Goal: Information Seeking & Learning: Learn about a topic

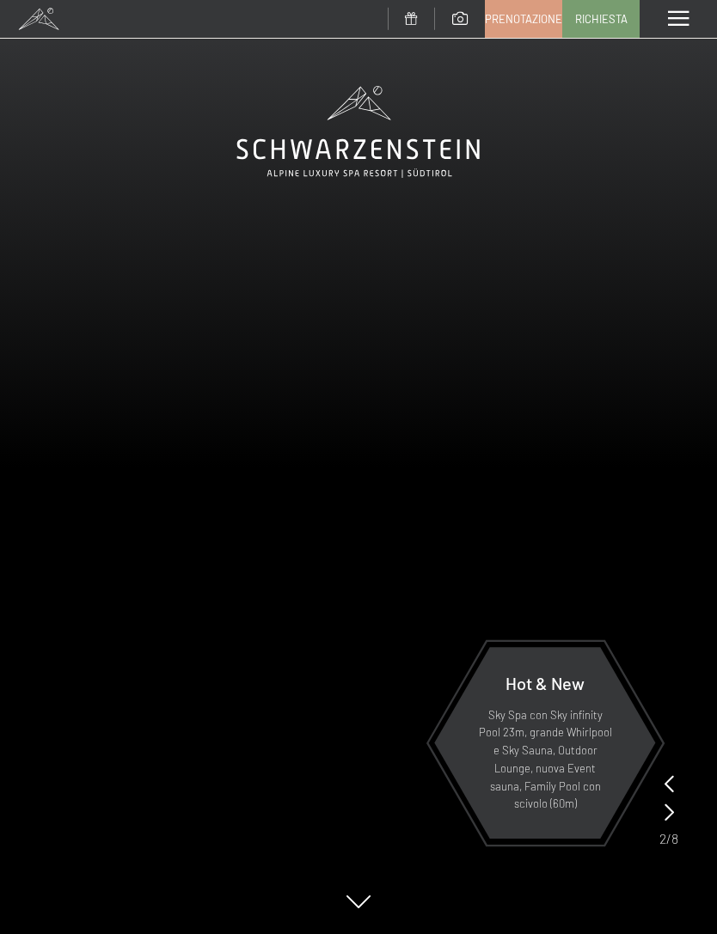
click at [679, 811] on video at bounding box center [358, 467] width 717 height 934
click at [671, 810] on icon at bounding box center [668, 811] width 9 height 17
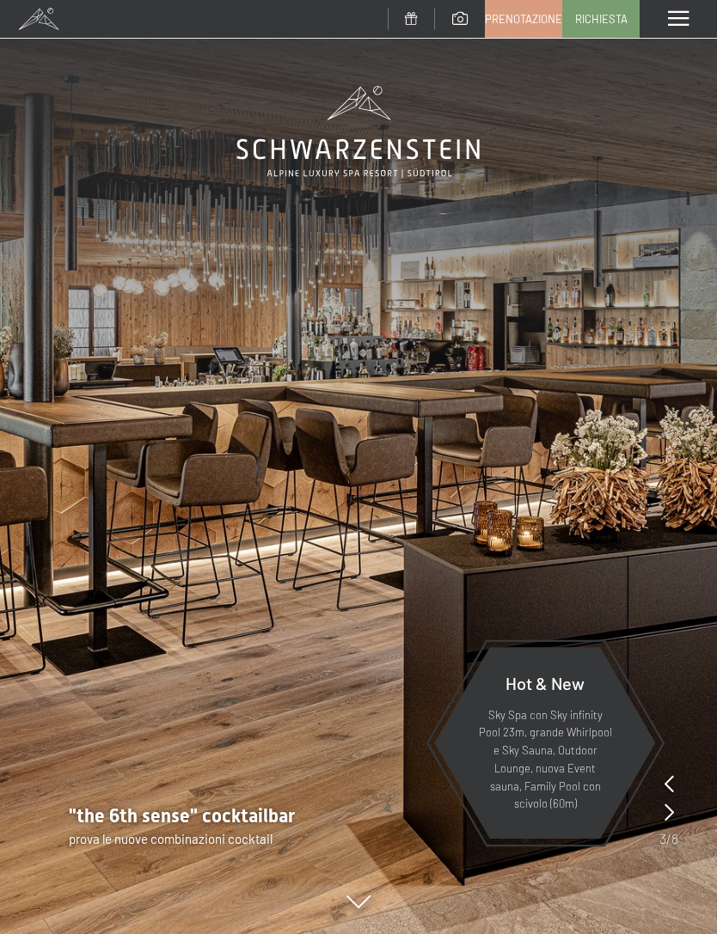
click at [673, 813] on icon at bounding box center [668, 811] width 9 height 17
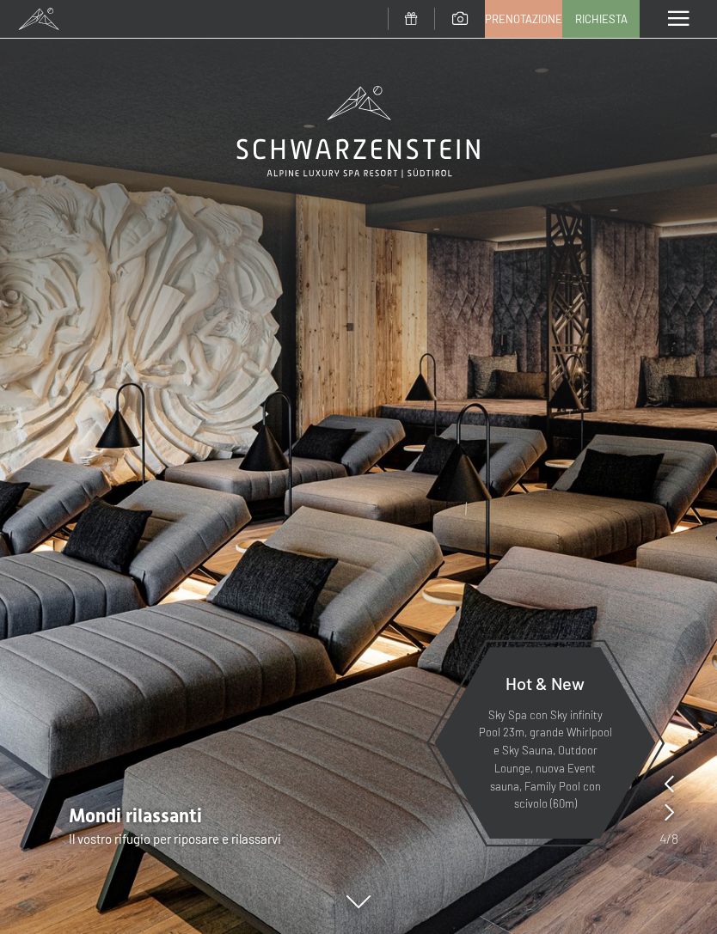
click at [671, 811] on icon at bounding box center [668, 811] width 9 height 17
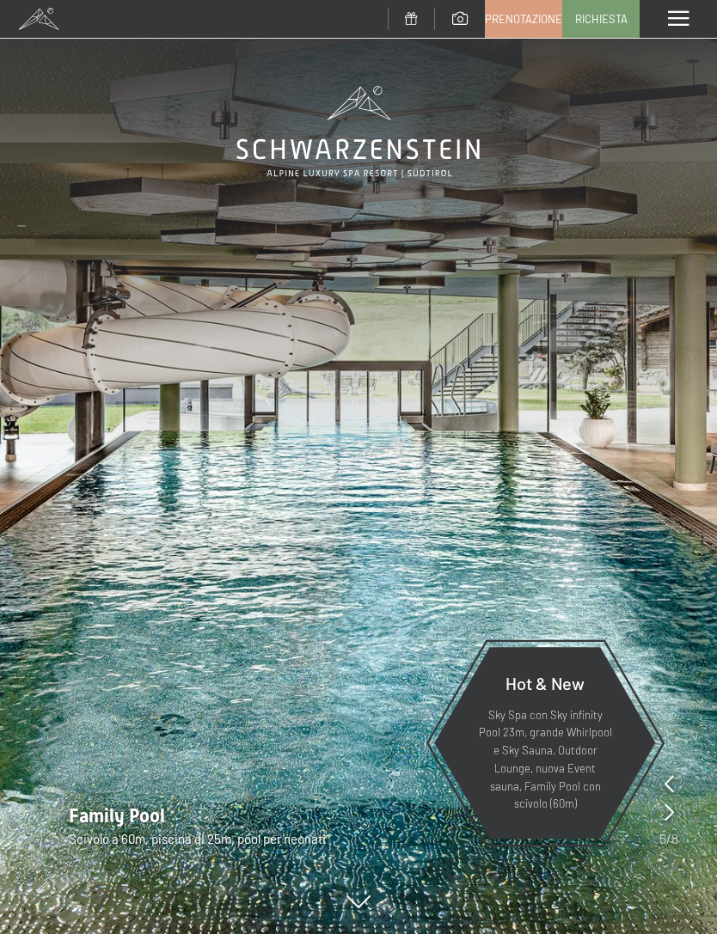
click at [673, 816] on icon at bounding box center [668, 811] width 9 height 17
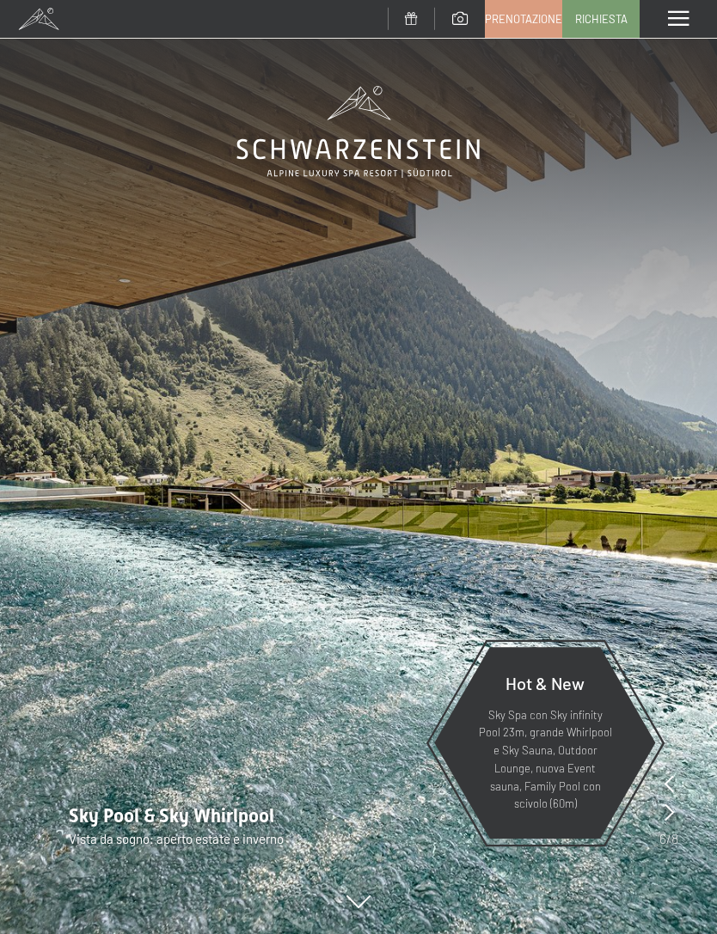
click at [671, 808] on icon at bounding box center [668, 811] width 9 height 17
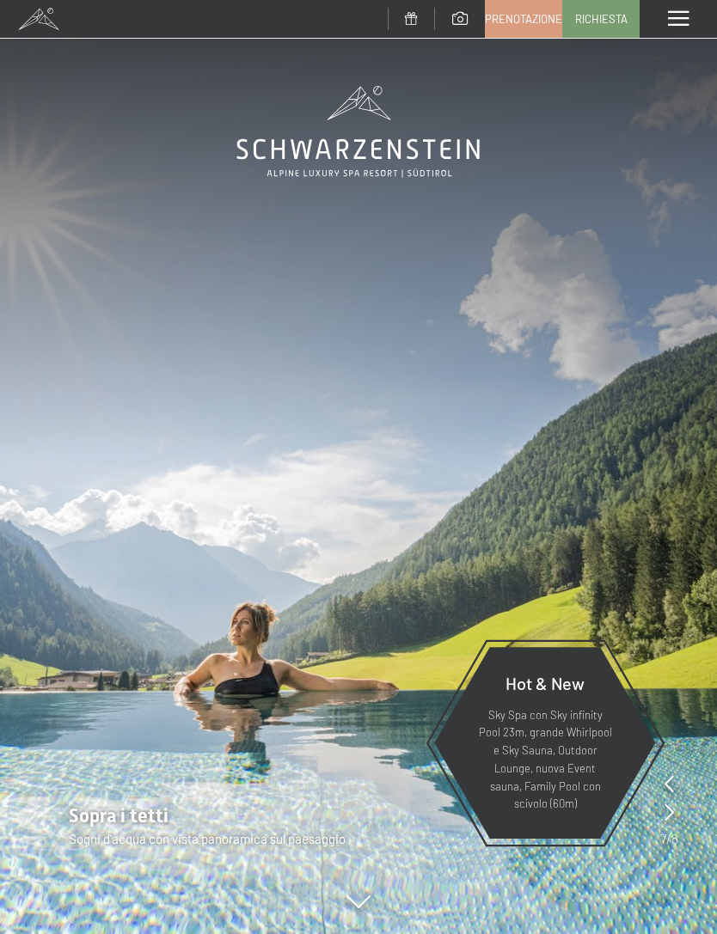
click at [673, 809] on icon at bounding box center [668, 811] width 9 height 17
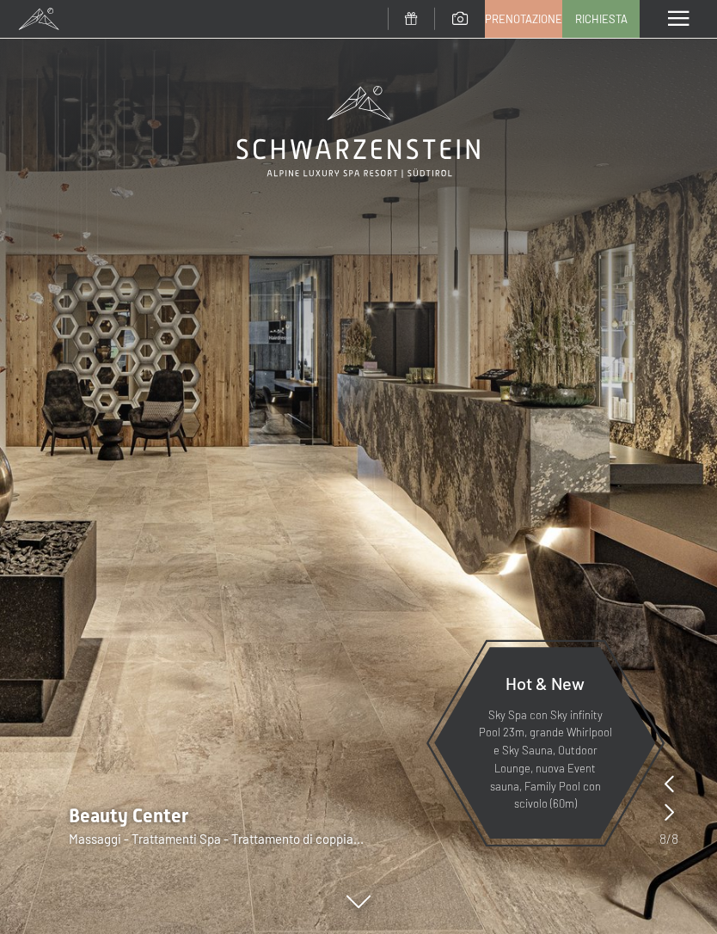
click at [673, 27] on div "Menu" at bounding box center [677, 19] width 77 height 38
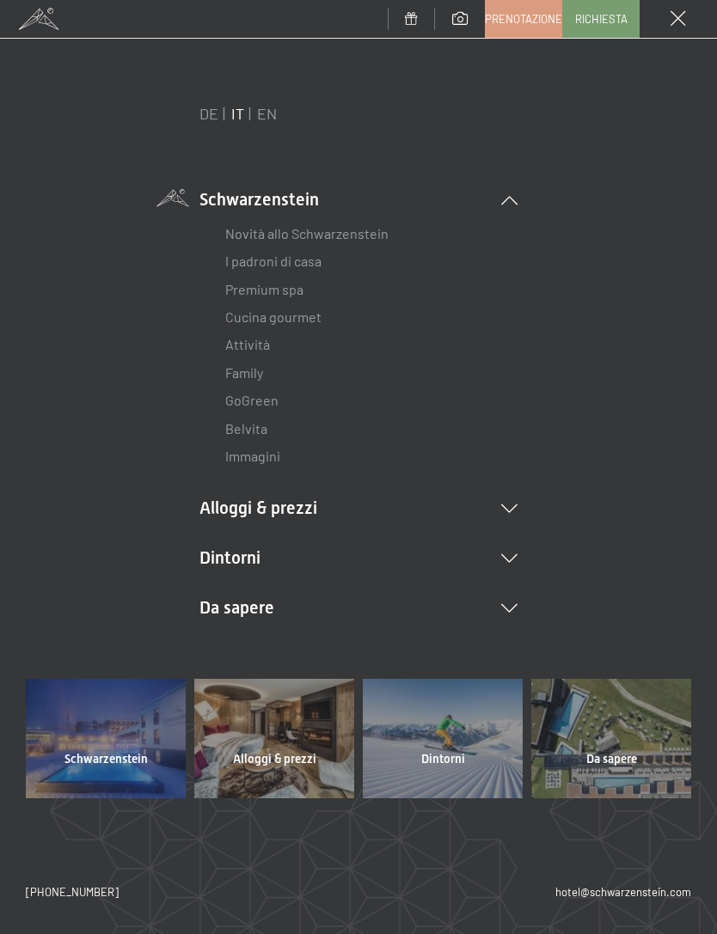
click at [367, 239] on link "Novità allo Schwarzenstein" at bounding box center [306, 233] width 163 height 16
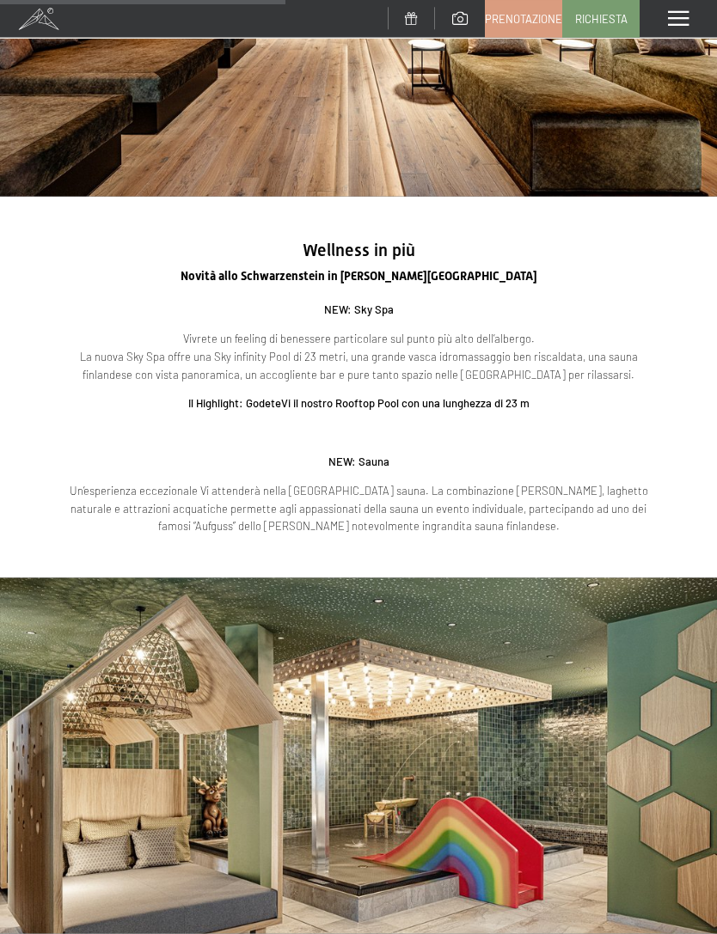
scroll to position [1477, 0]
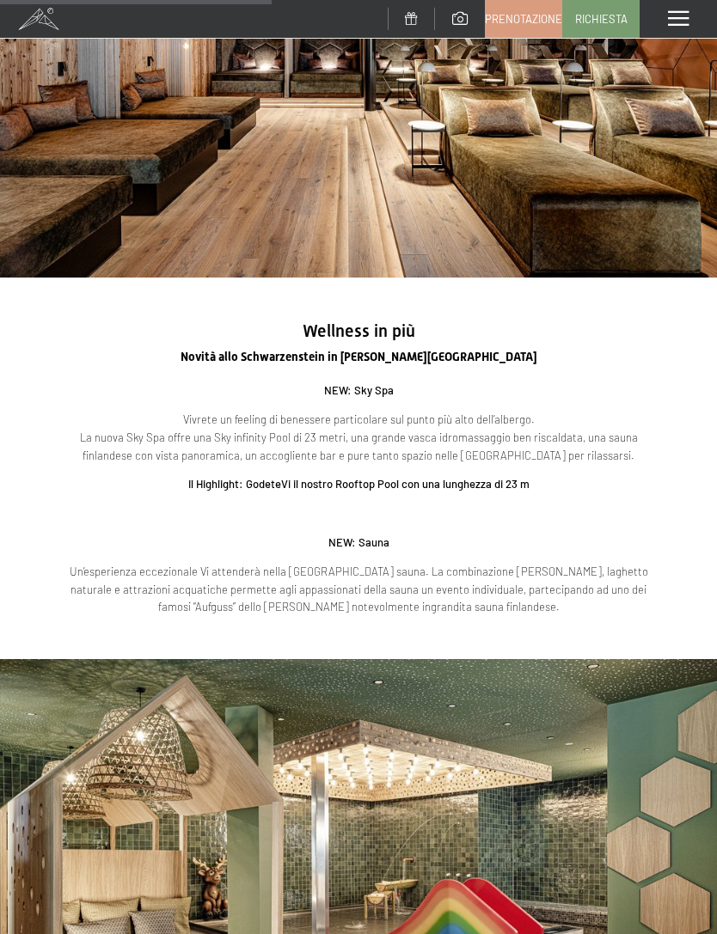
click at [675, 16] on span at bounding box center [678, 18] width 21 height 15
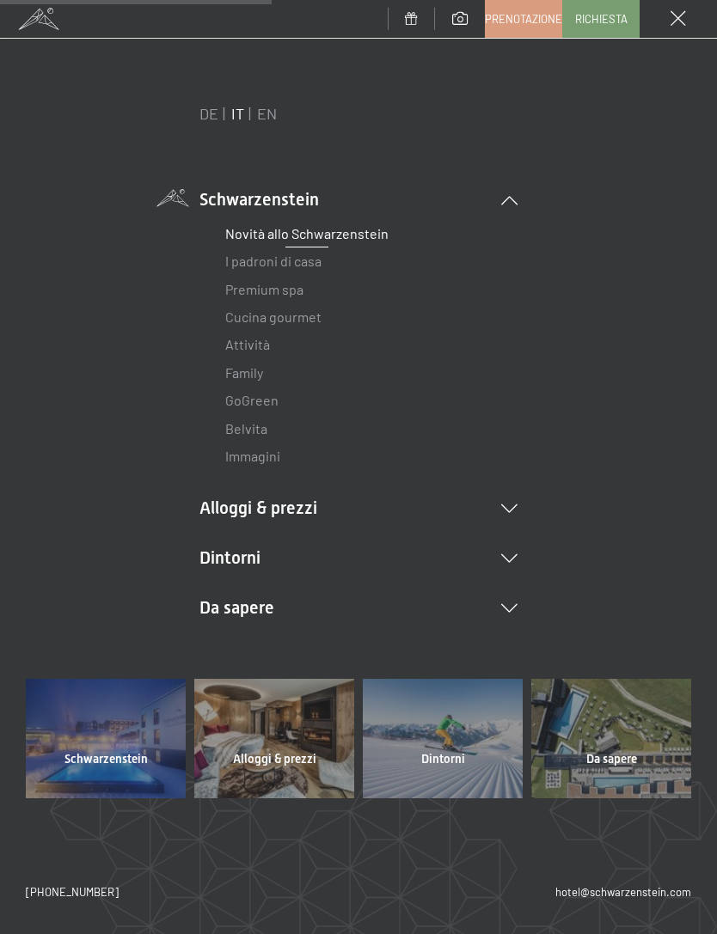
click at [254, 341] on link "Attività" at bounding box center [247, 344] width 45 height 16
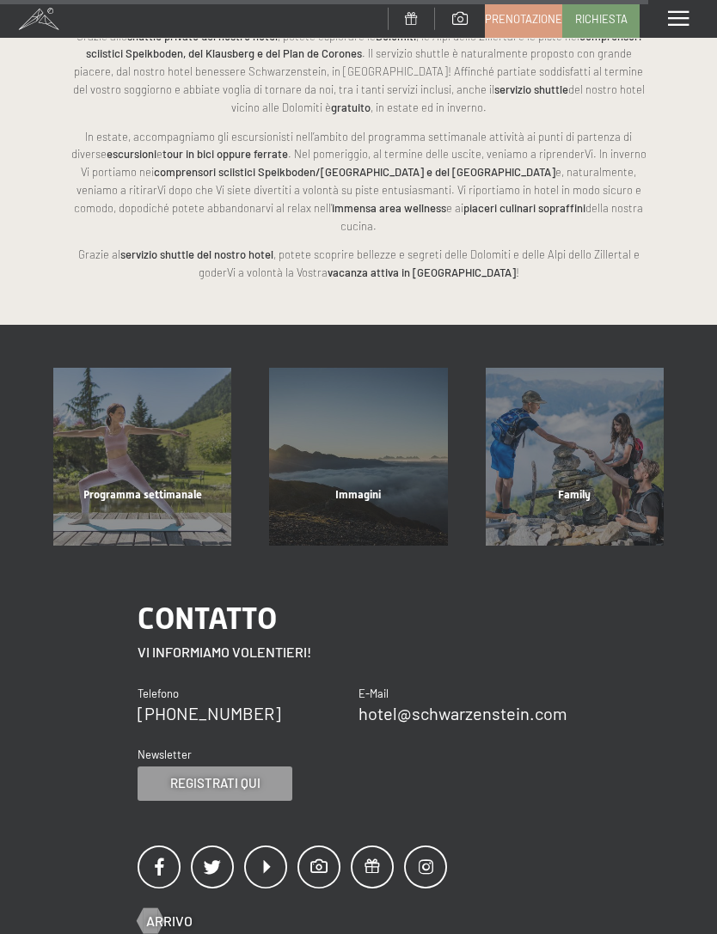
scroll to position [3449, 0]
click at [140, 486] on div "Programma settimanale" at bounding box center [142, 515] width 216 height 58
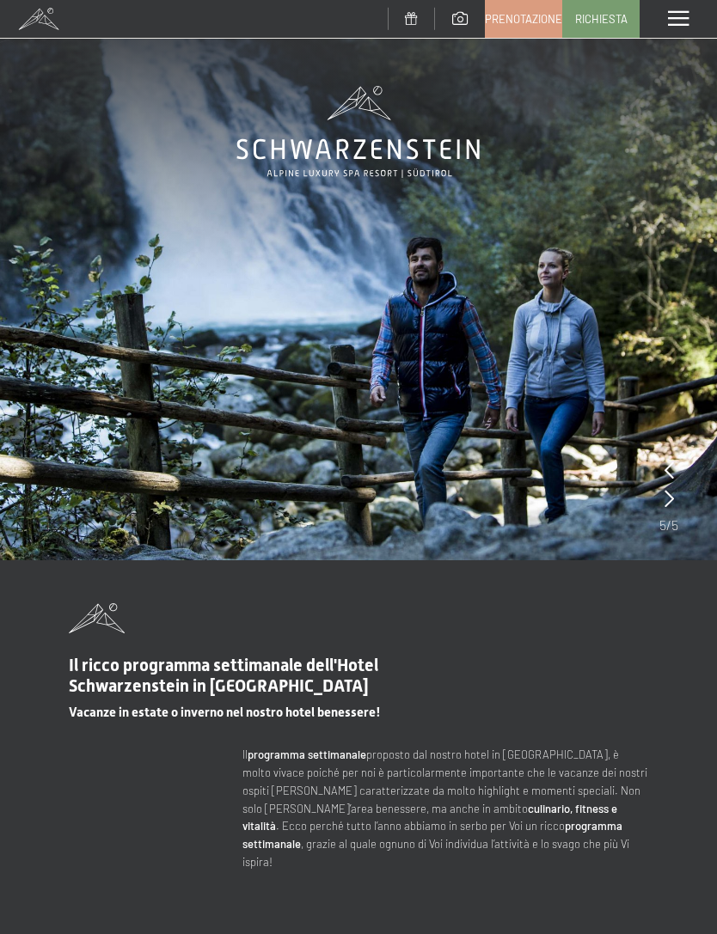
click at [683, 17] on span at bounding box center [678, 18] width 21 height 15
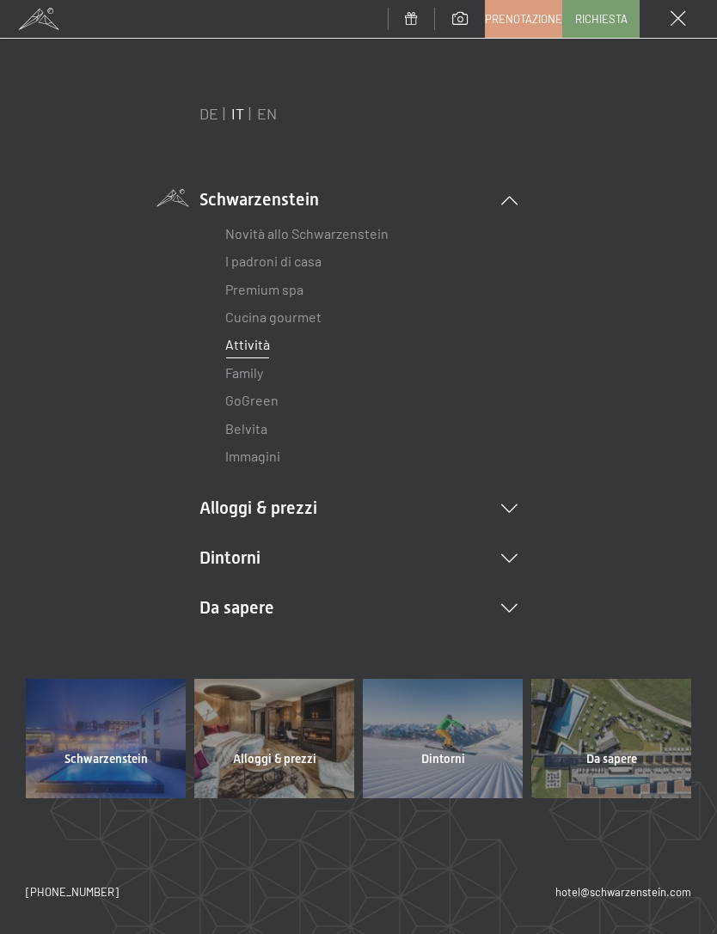
click at [516, 498] on li "Alloggi & prezzi Servizi inclusi Camere & prezzi Lista Offerte Lista Prezzi per…" at bounding box center [358, 508] width 318 height 24
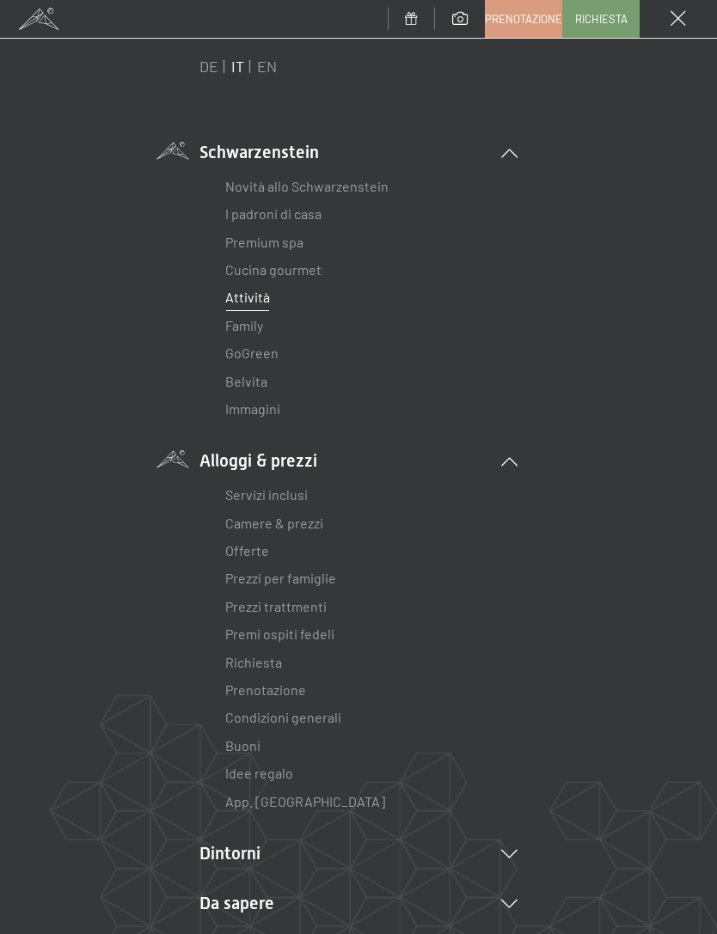
scroll to position [59, 0]
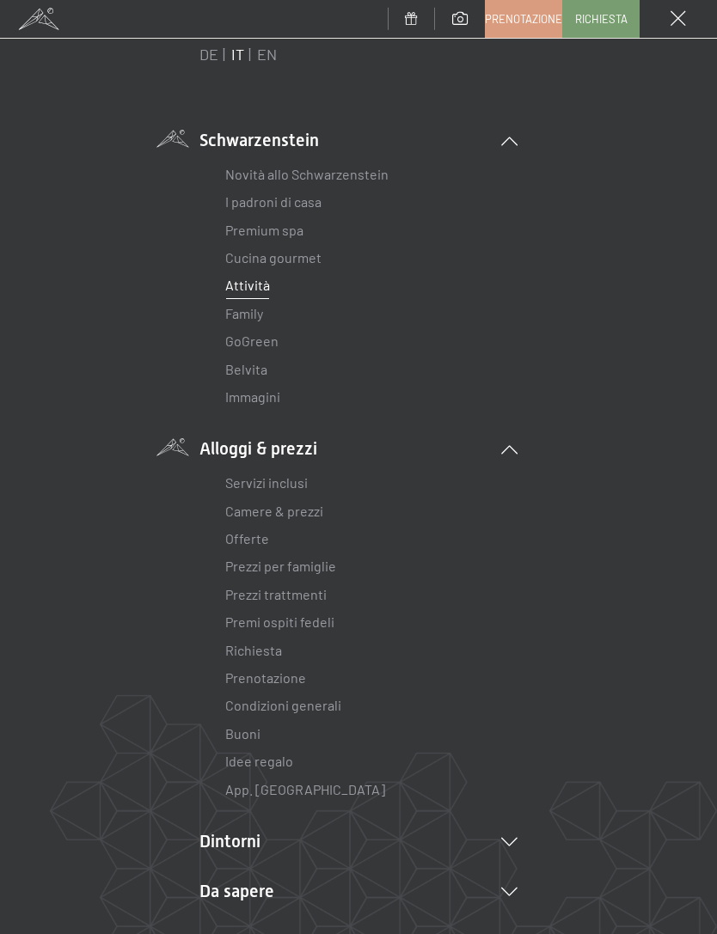
click at [330, 506] on li "Camere & prezzi Lista" at bounding box center [358, 511] width 266 height 27
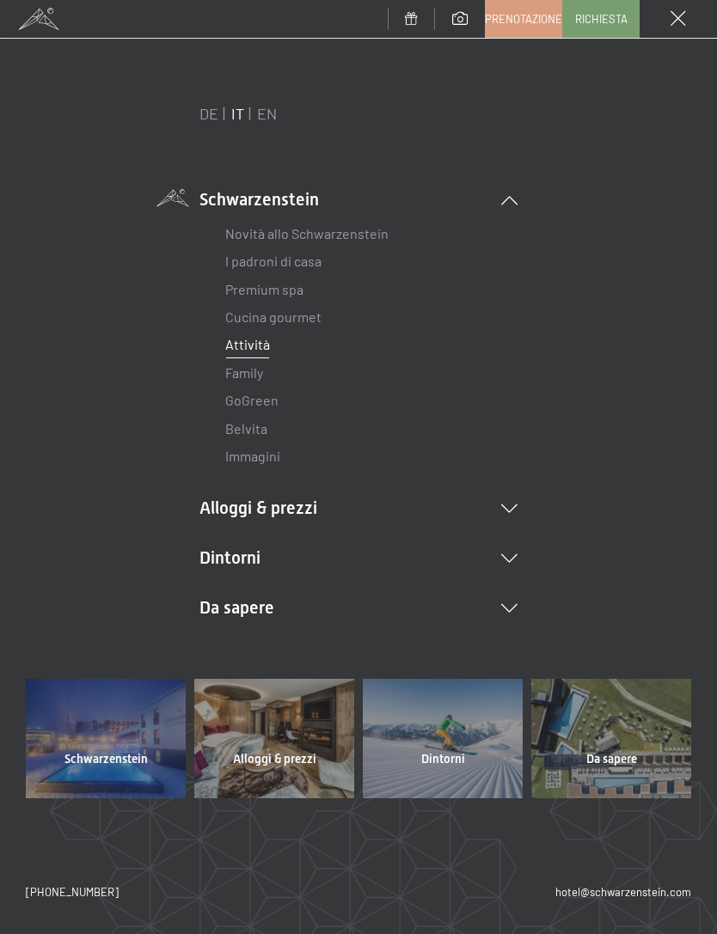
scroll to position [0, 0]
click at [291, 751] on div at bounding box center [274, 738] width 160 height 119
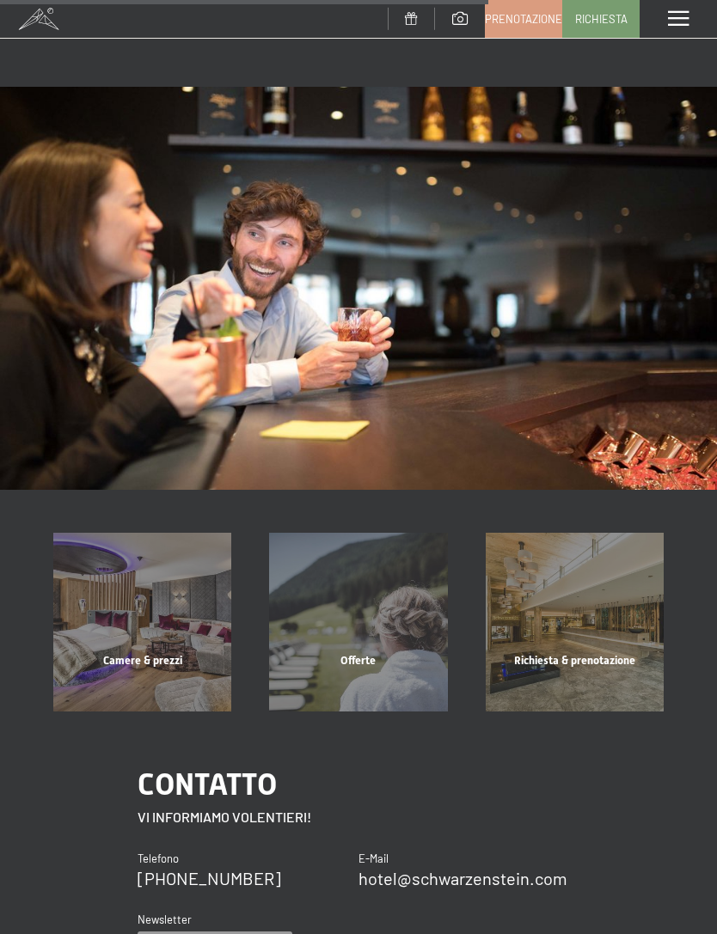
scroll to position [1207, 0]
click at [177, 652] on div "Camere & prezzi" at bounding box center [142, 681] width 216 height 58
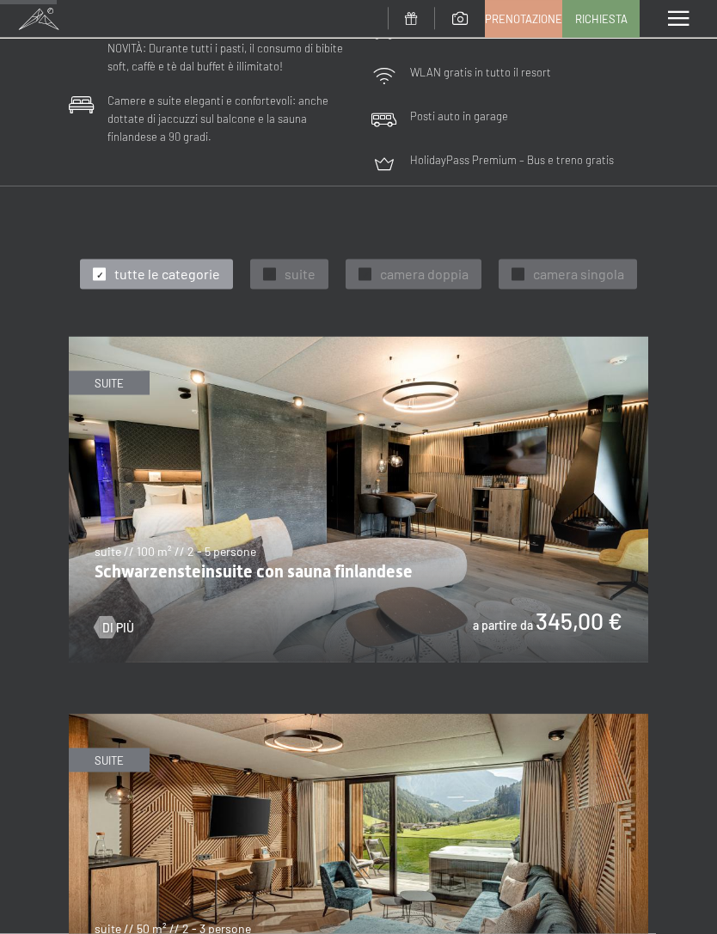
scroll to position [522, 0]
click at [549, 472] on img at bounding box center [358, 499] width 579 height 326
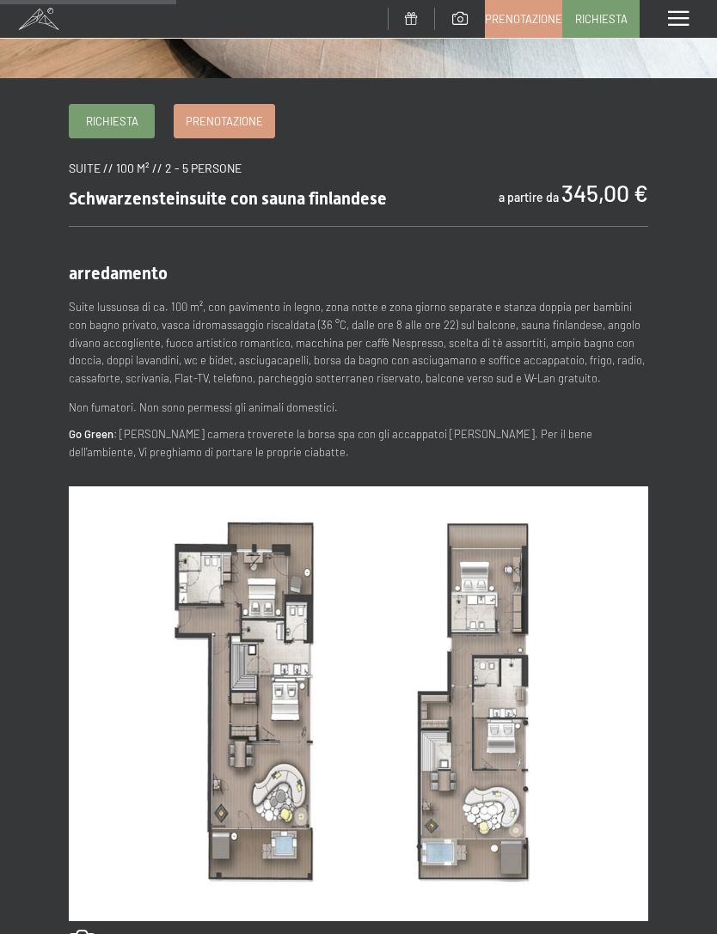
scroll to position [522, 0]
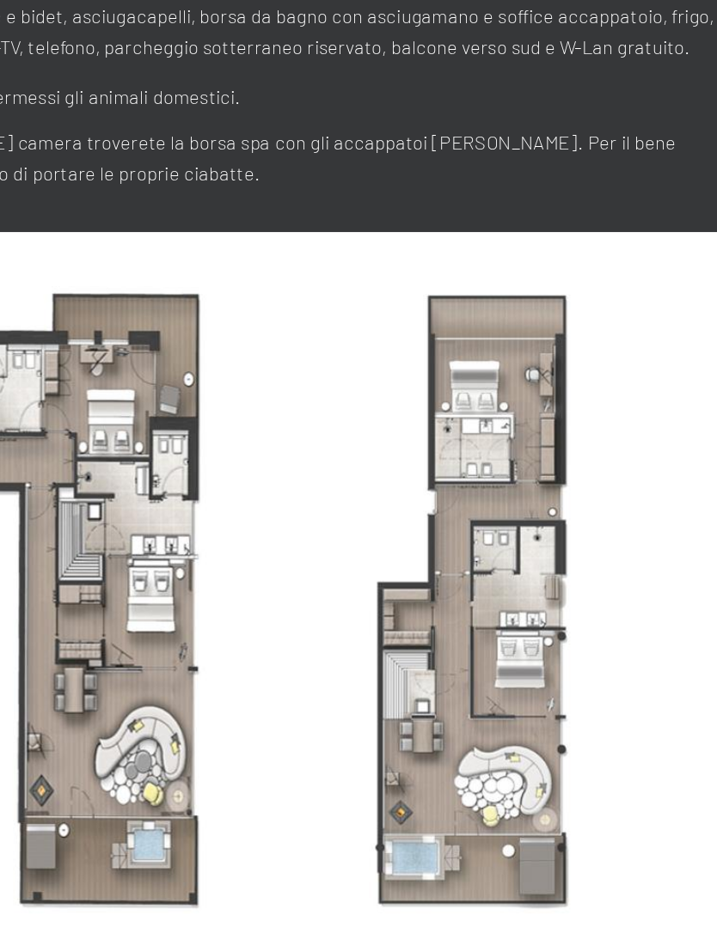
click at [357, 447] on img at bounding box center [358, 664] width 579 height 435
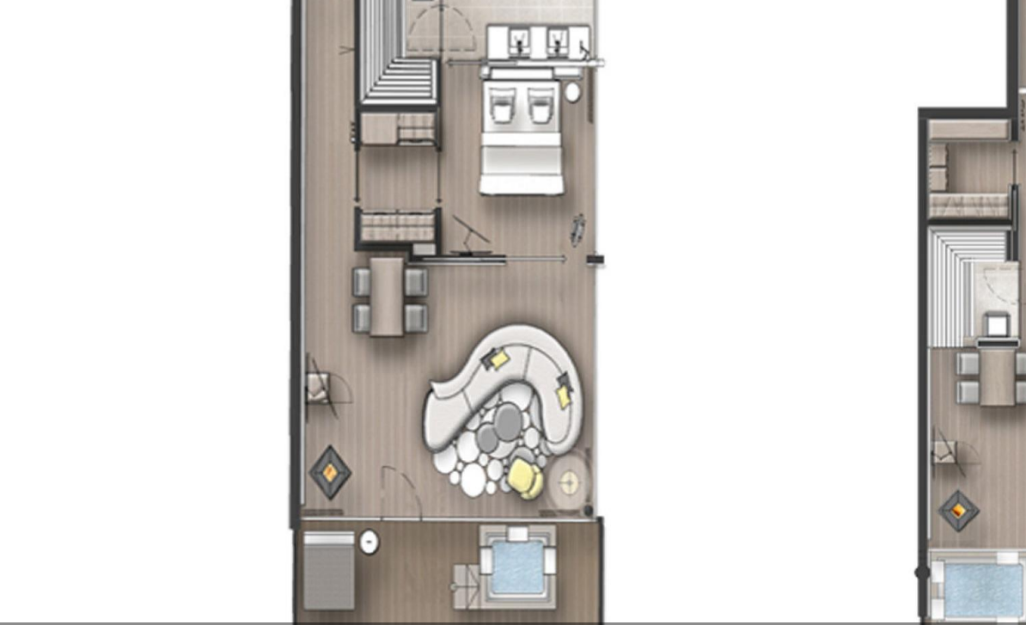
scroll to position [681, 0]
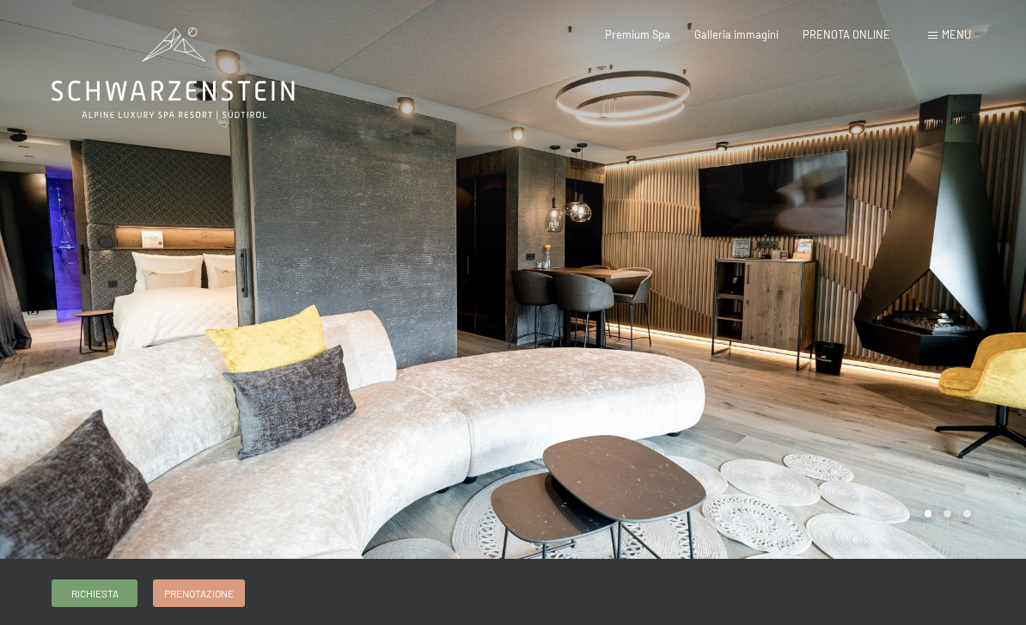
scroll to position [4, 0]
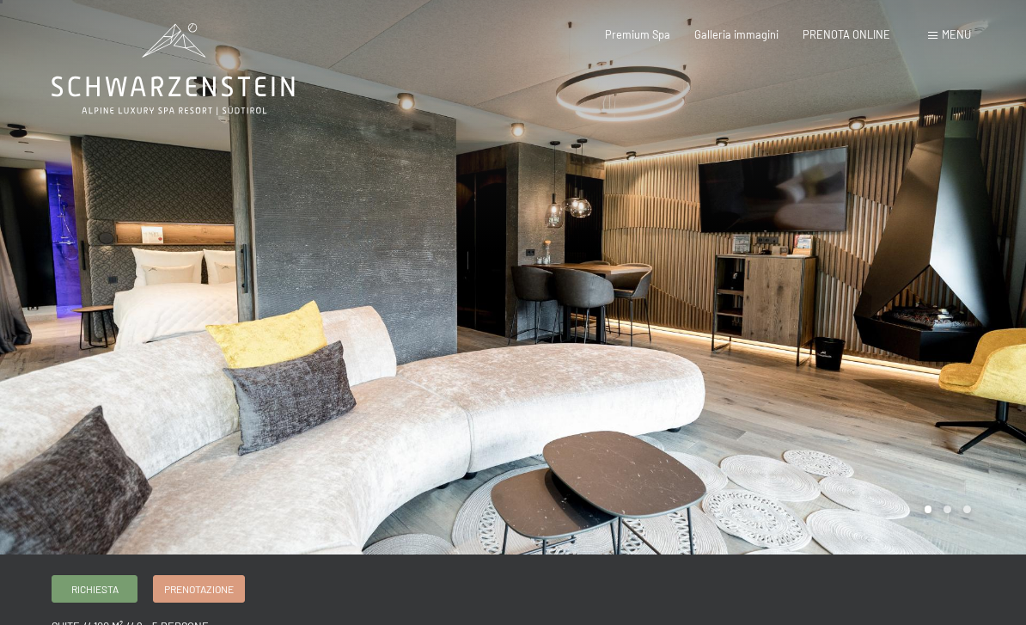
click at [923, 435] on div at bounding box center [769, 275] width 513 height 559
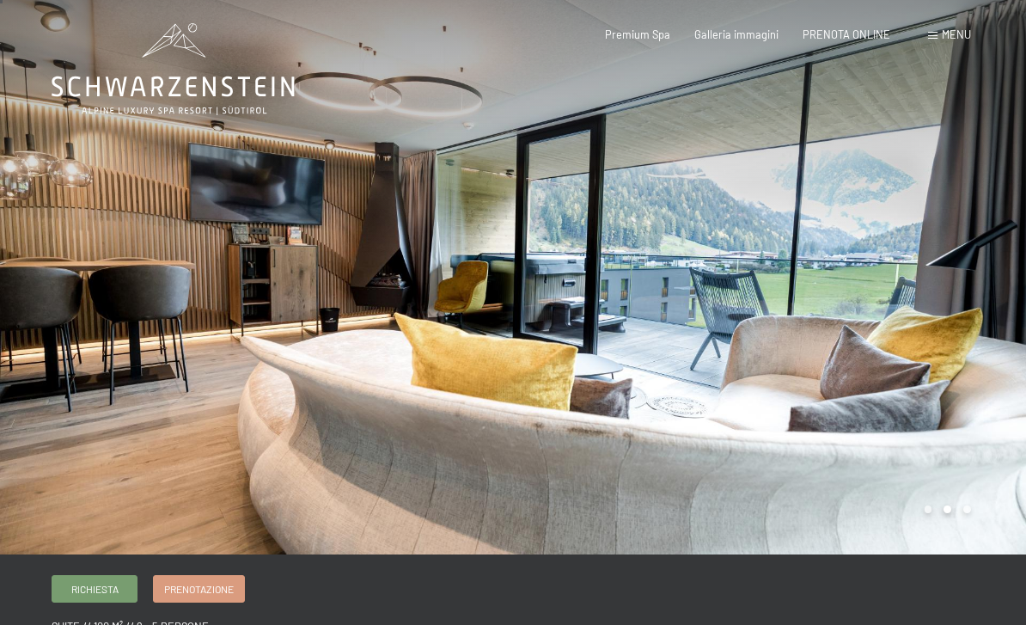
scroll to position [0, 0]
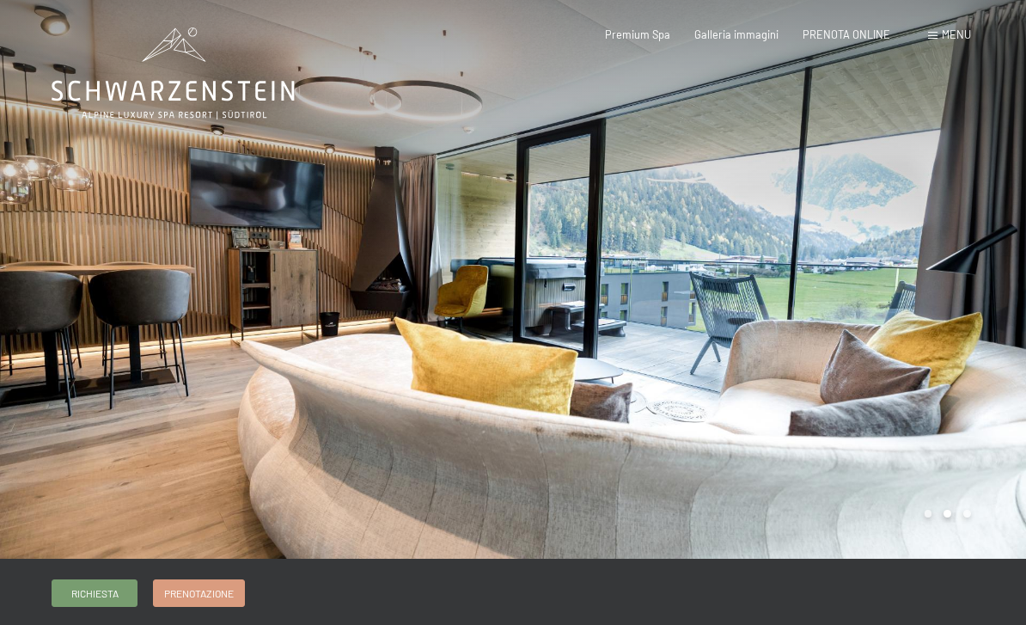
click at [970, 418] on div at bounding box center [769, 279] width 513 height 559
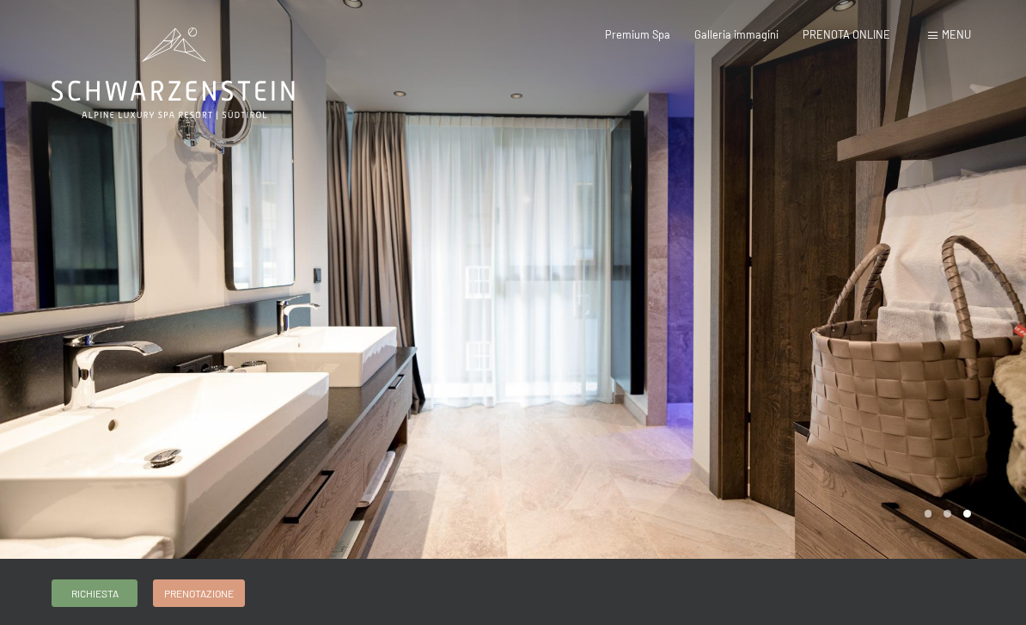
click at [865, 431] on div at bounding box center [769, 279] width 513 height 559
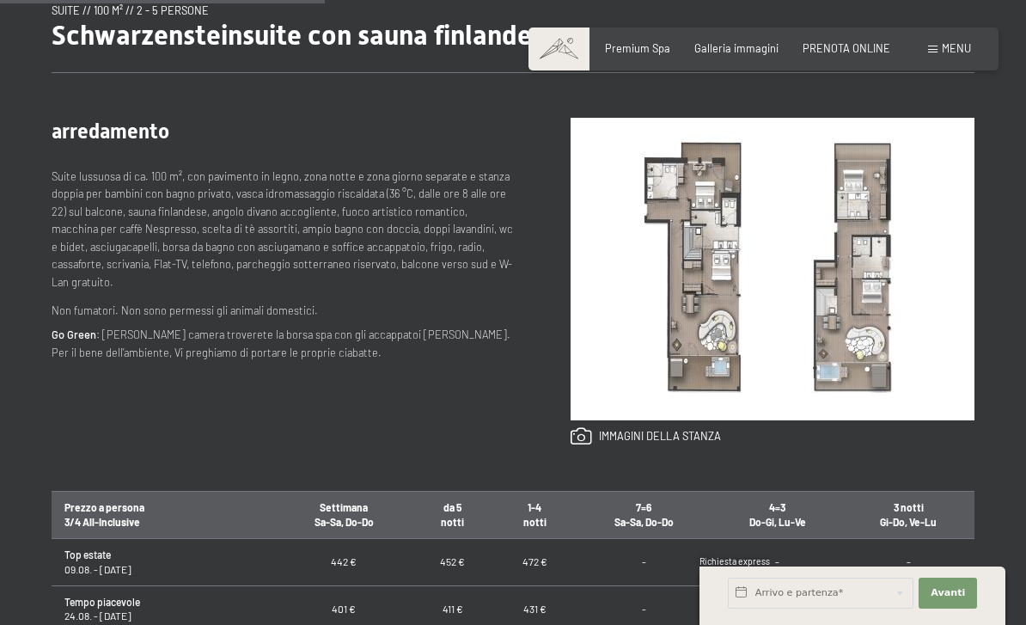
scroll to position [625, 0]
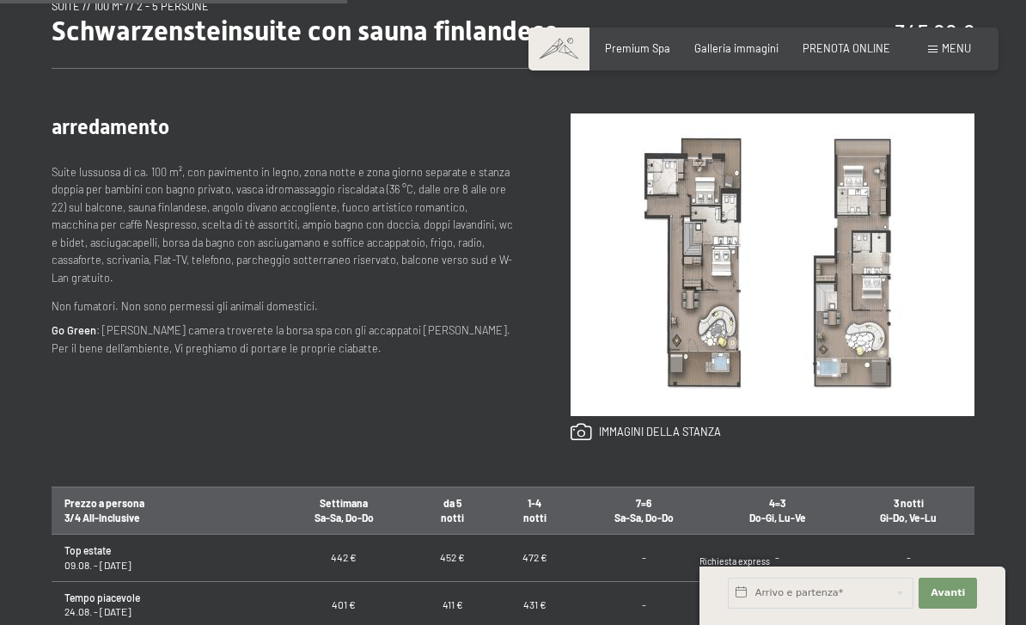
click at [931, 357] on img at bounding box center [773, 264] width 404 height 302
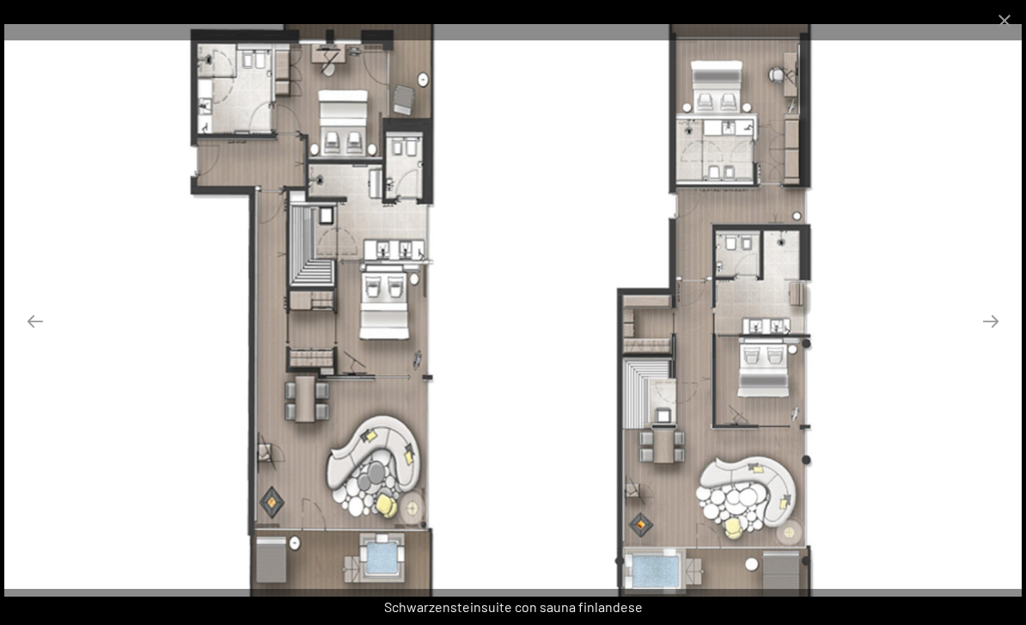
click at [18, 338] on button "Previous slide" at bounding box center [35, 321] width 36 height 34
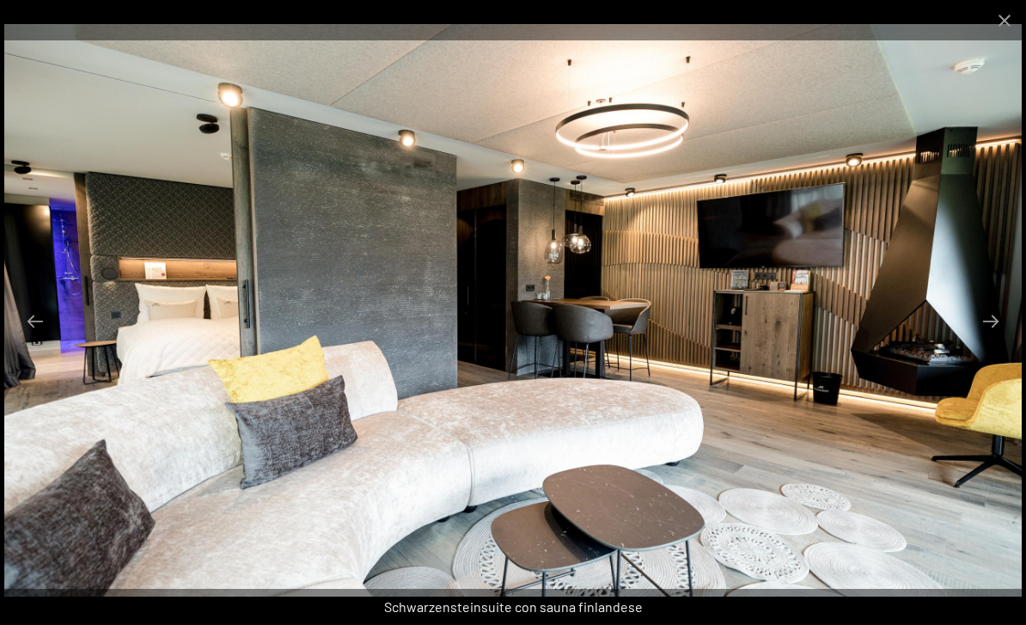
click at [985, 338] on button "Next slide" at bounding box center [991, 321] width 36 height 34
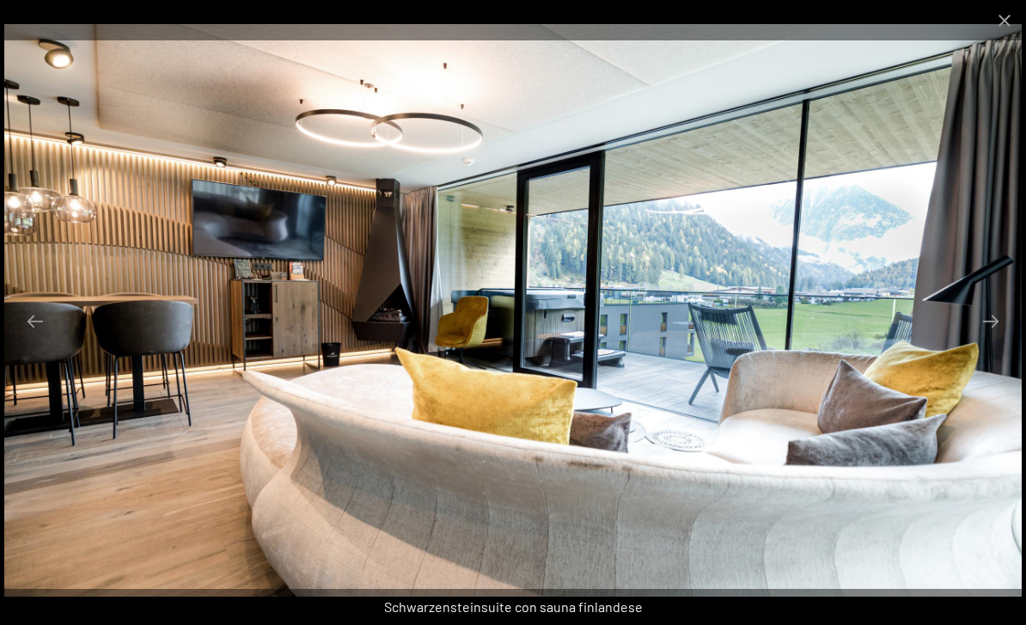
click at [997, 338] on button "Next slide" at bounding box center [991, 321] width 36 height 34
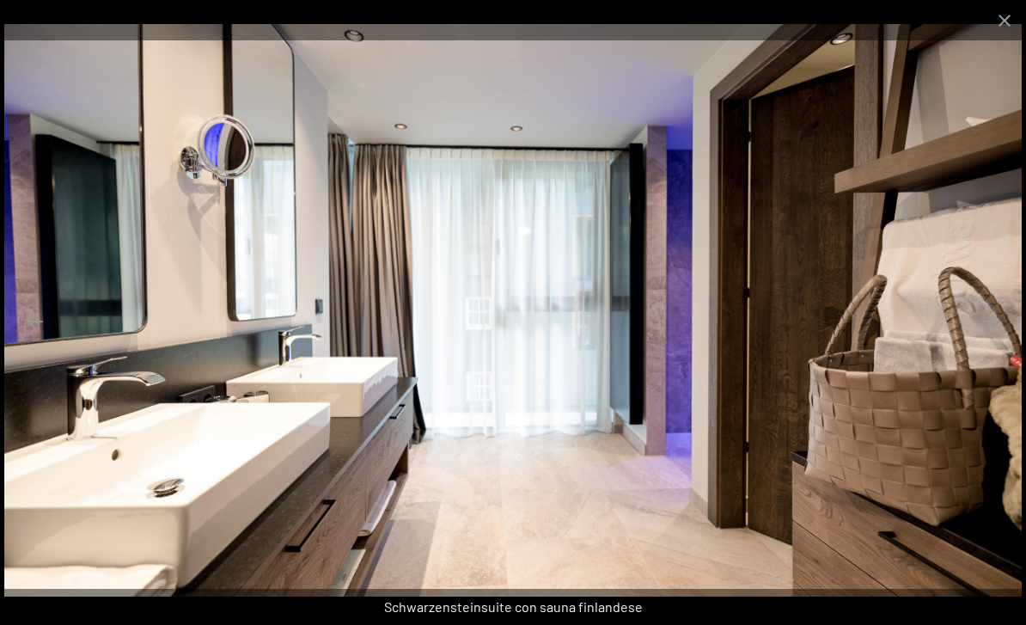
click at [999, 338] on button "Next slide" at bounding box center [991, 321] width 36 height 34
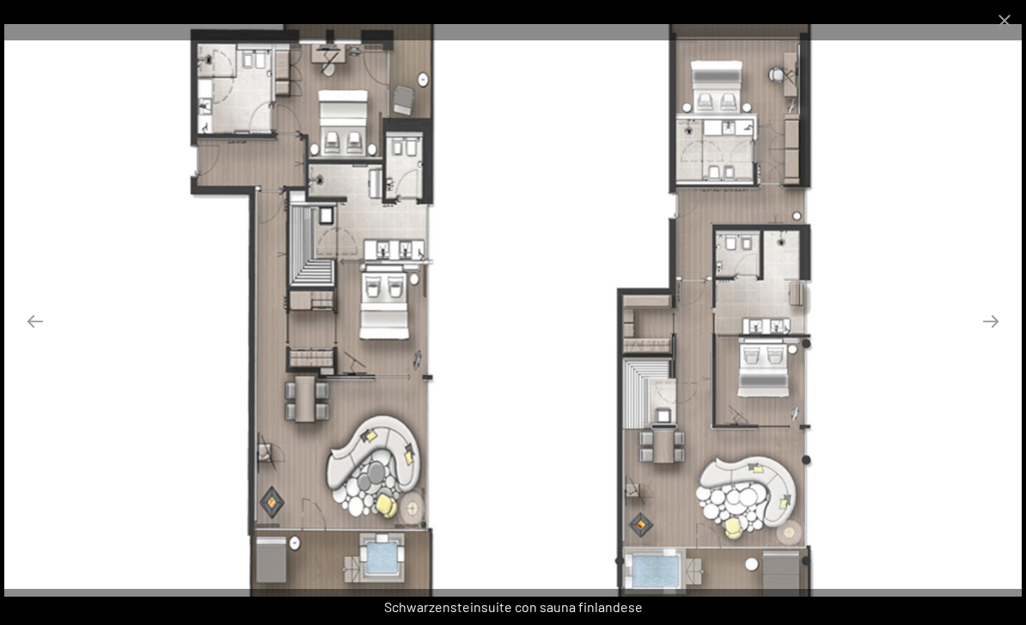
click at [983, 338] on button "Next slide" at bounding box center [991, 321] width 36 height 34
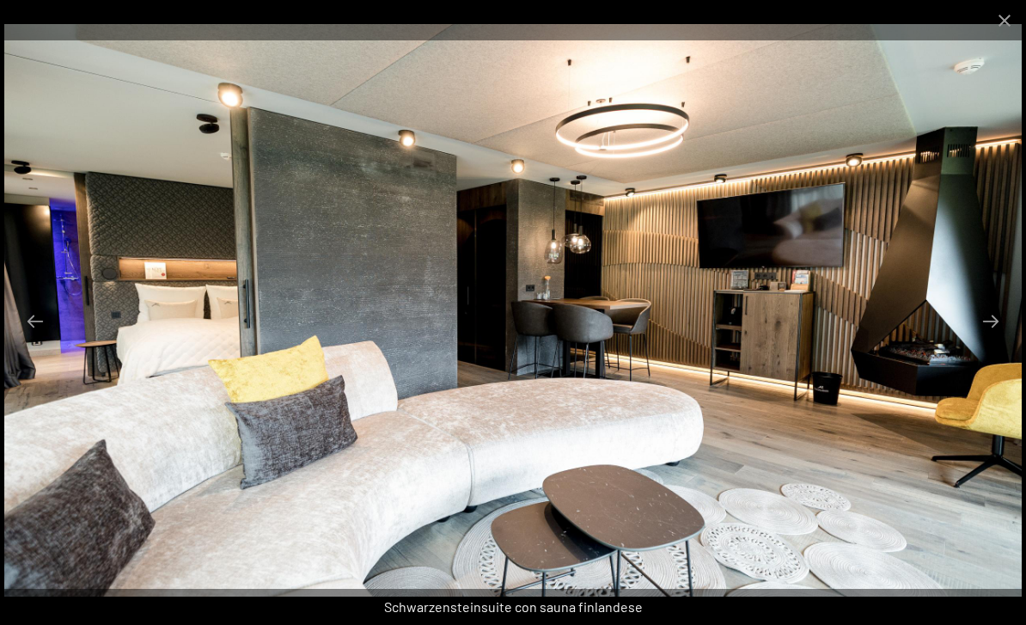
click at [1007, 15] on button "Close gallery" at bounding box center [1004, 20] width 43 height 40
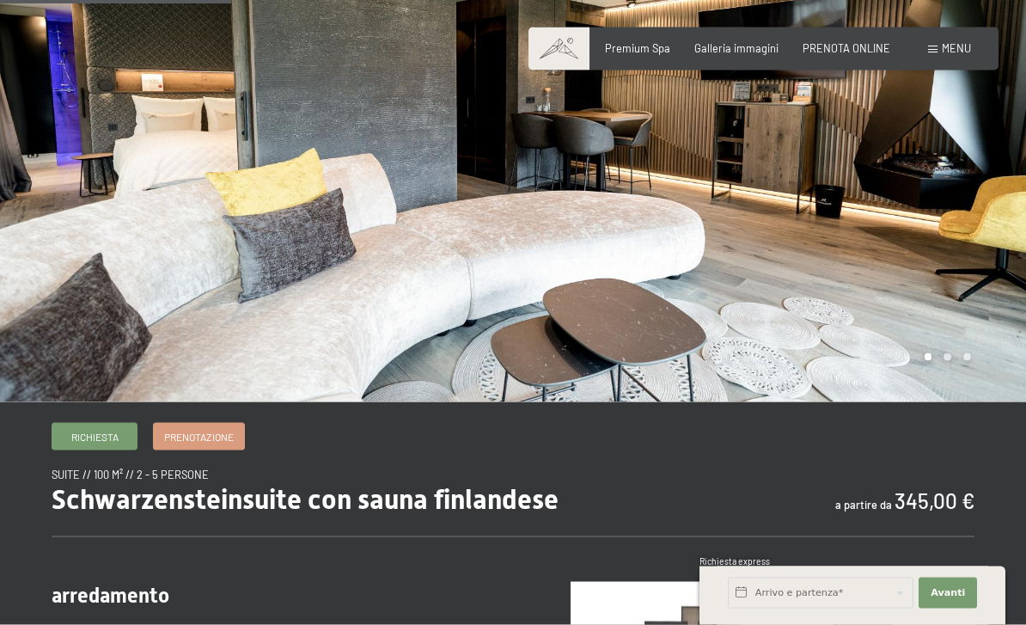
scroll to position [0, 0]
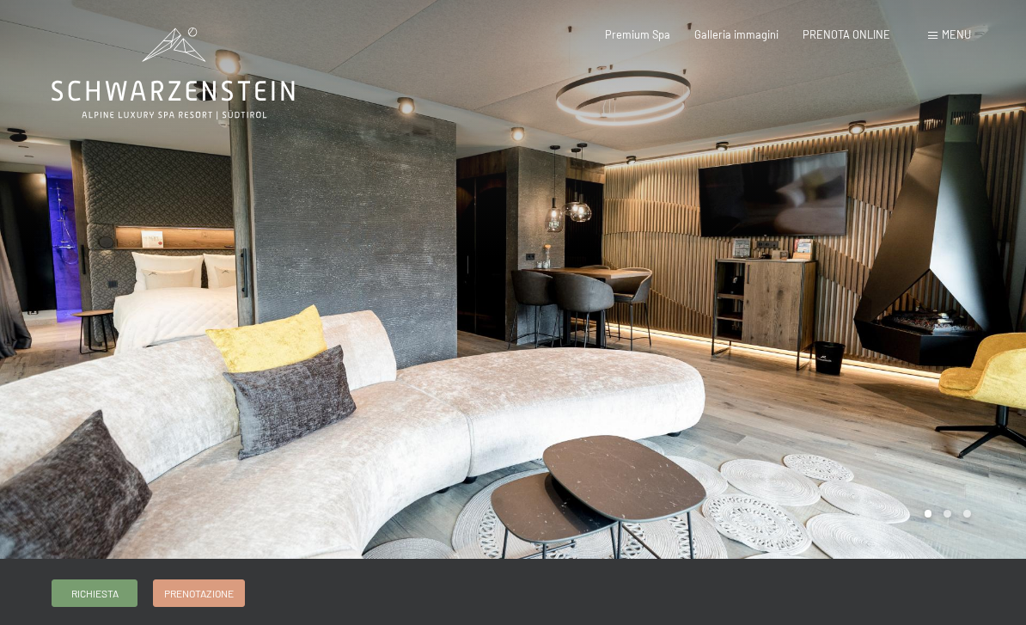
click at [938, 39] on span at bounding box center [932, 36] width 9 height 8
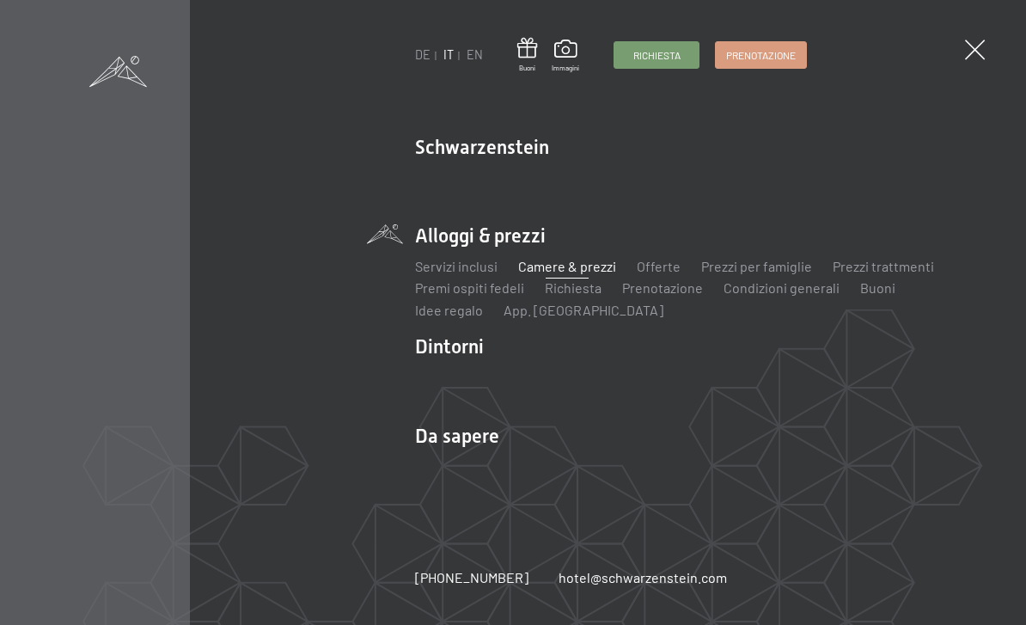
click at [975, 44] on span at bounding box center [975, 50] width 20 height 20
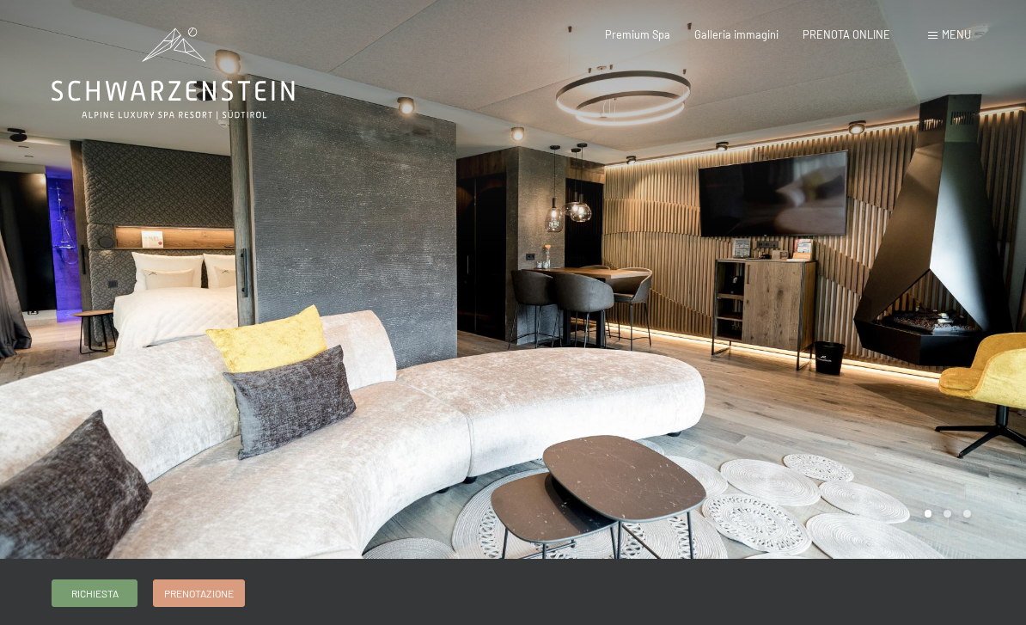
click at [929, 40] on div "Menu" at bounding box center [949, 34] width 43 height 15
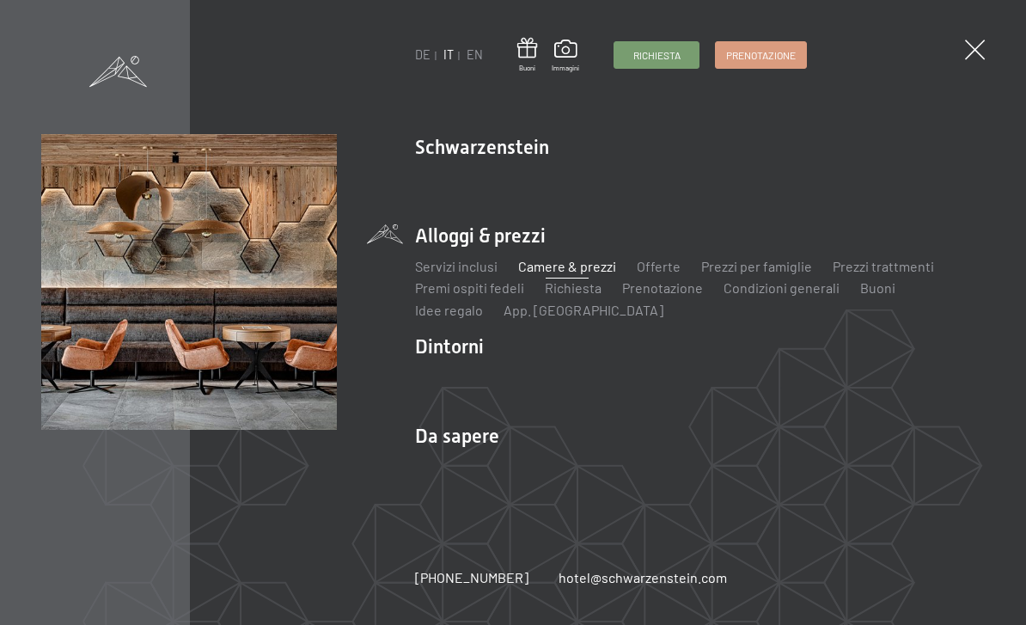
click at [971, 40] on span at bounding box center [975, 50] width 20 height 20
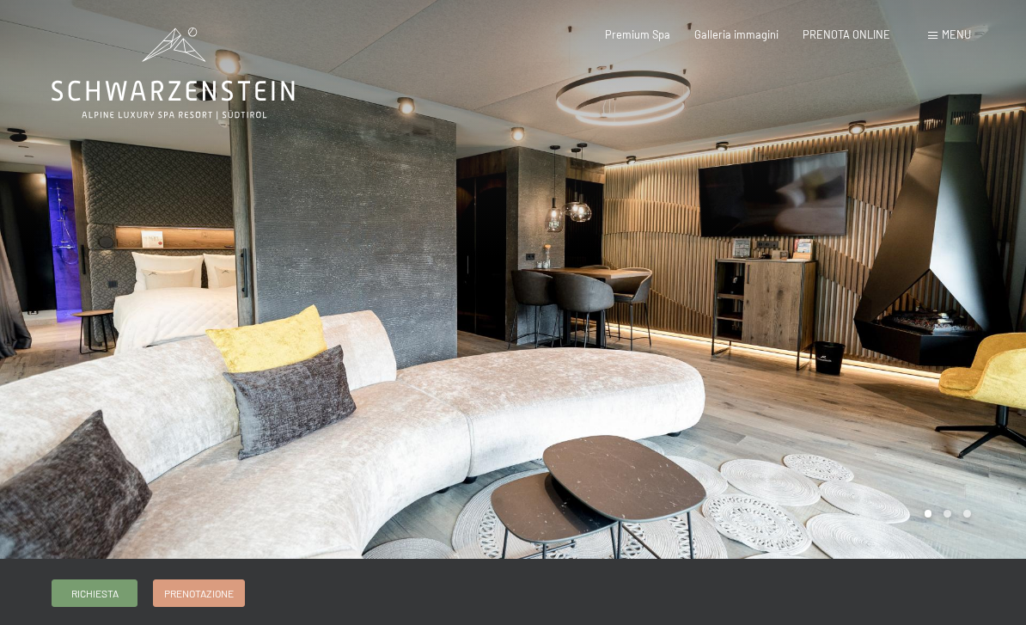
click at [933, 29] on div "Menu" at bounding box center [949, 34] width 43 height 15
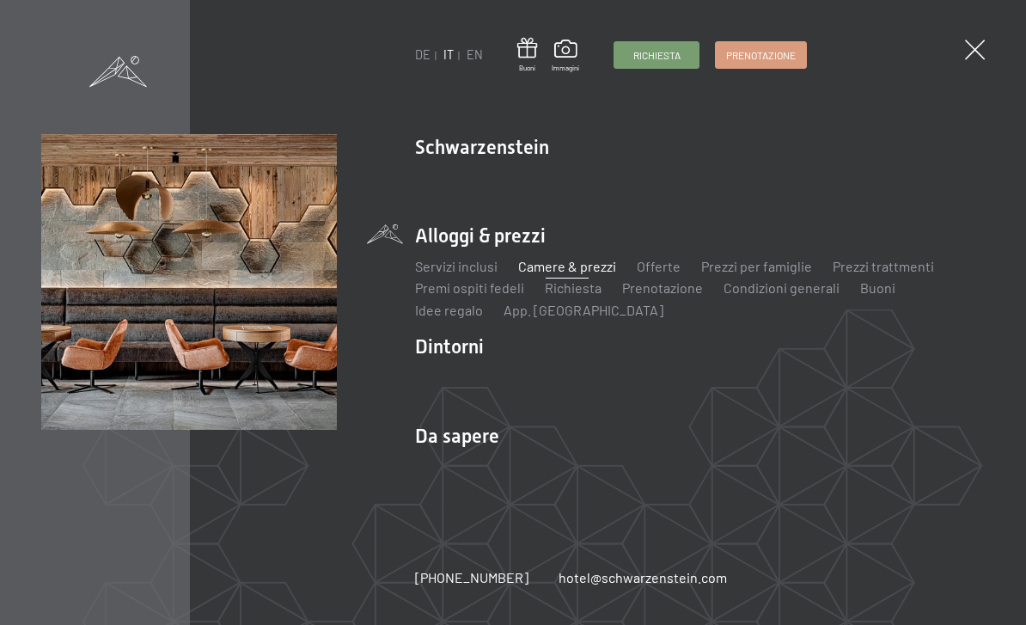
click at [591, 459] on link "Pagamento online" at bounding box center [598, 465] width 109 height 16
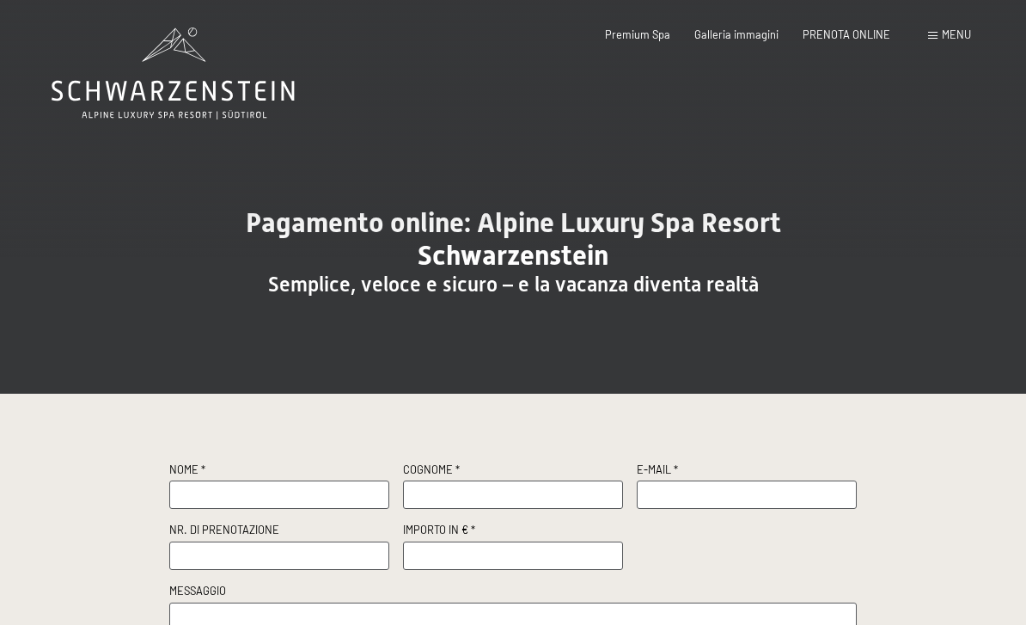
click at [145, 90] on icon at bounding box center [173, 73] width 243 height 92
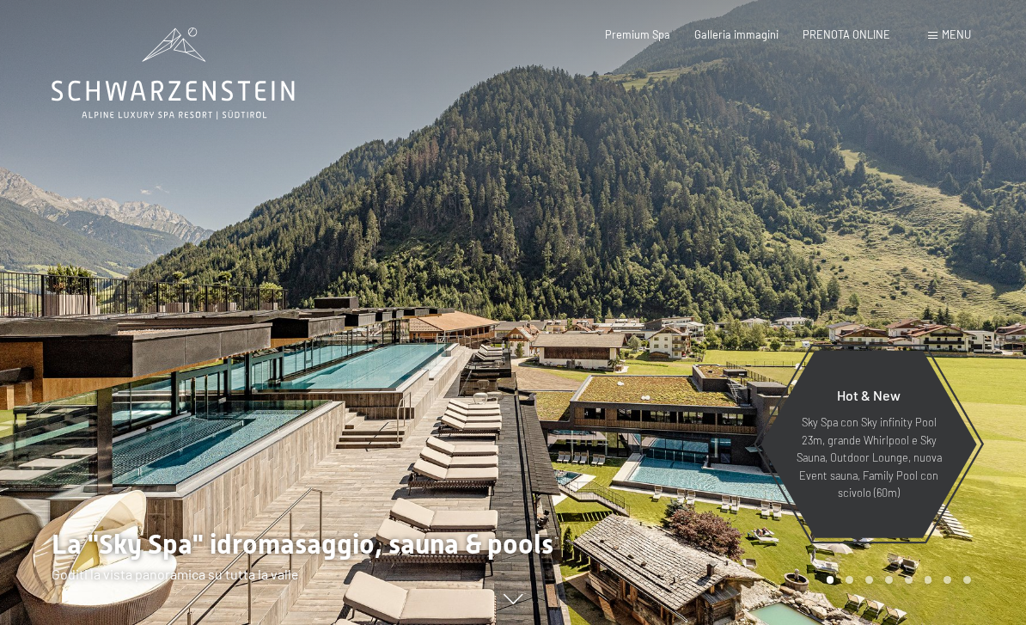
click at [947, 35] on span "Menu" at bounding box center [956, 34] width 29 height 14
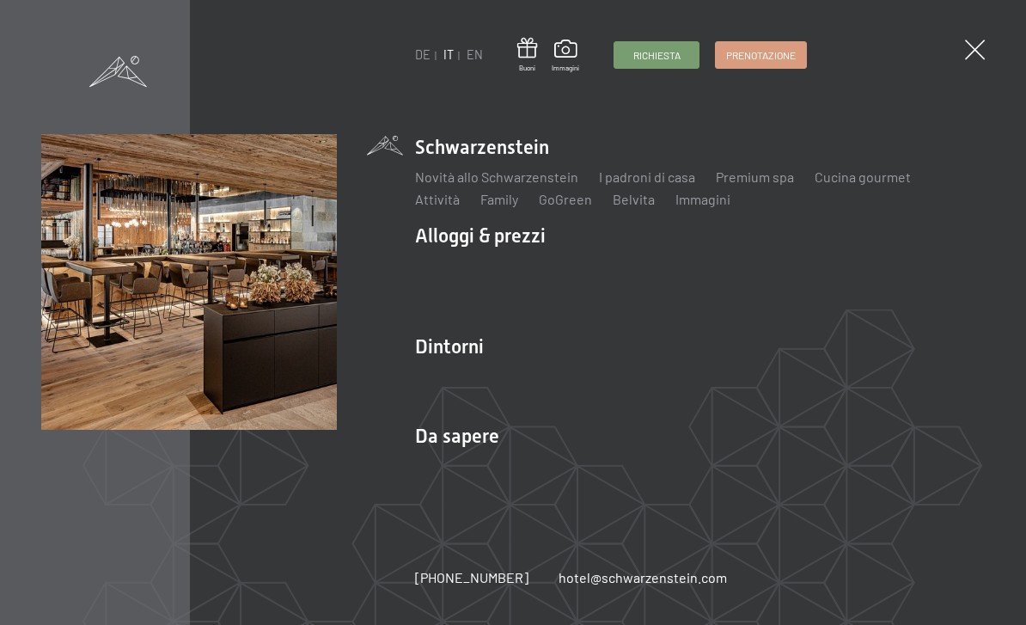
click at [422, 207] on link "Attività" at bounding box center [437, 199] width 45 height 16
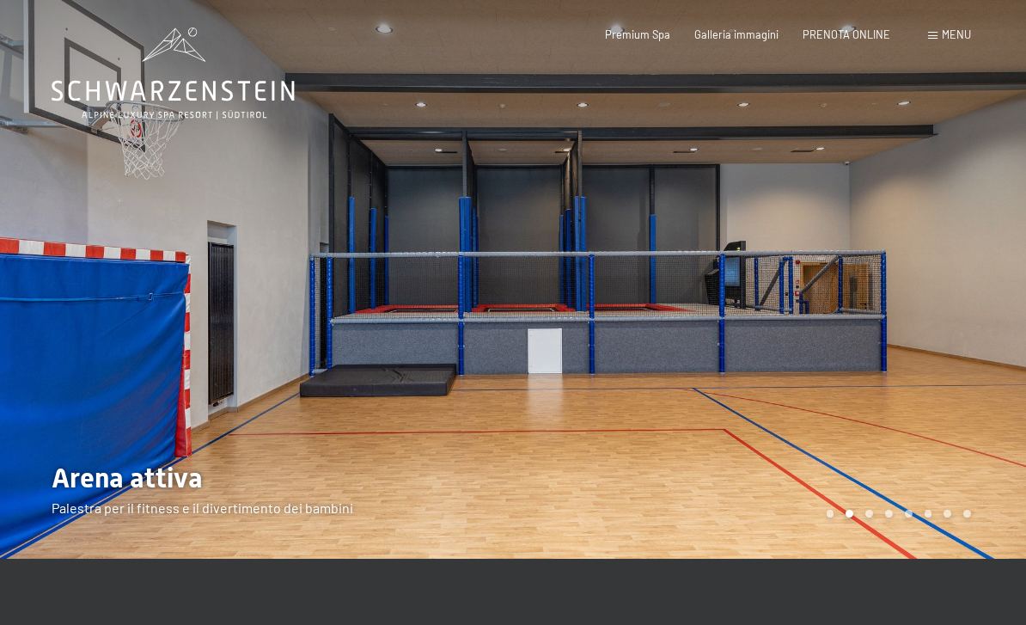
click at [937, 363] on div at bounding box center [769, 279] width 513 height 559
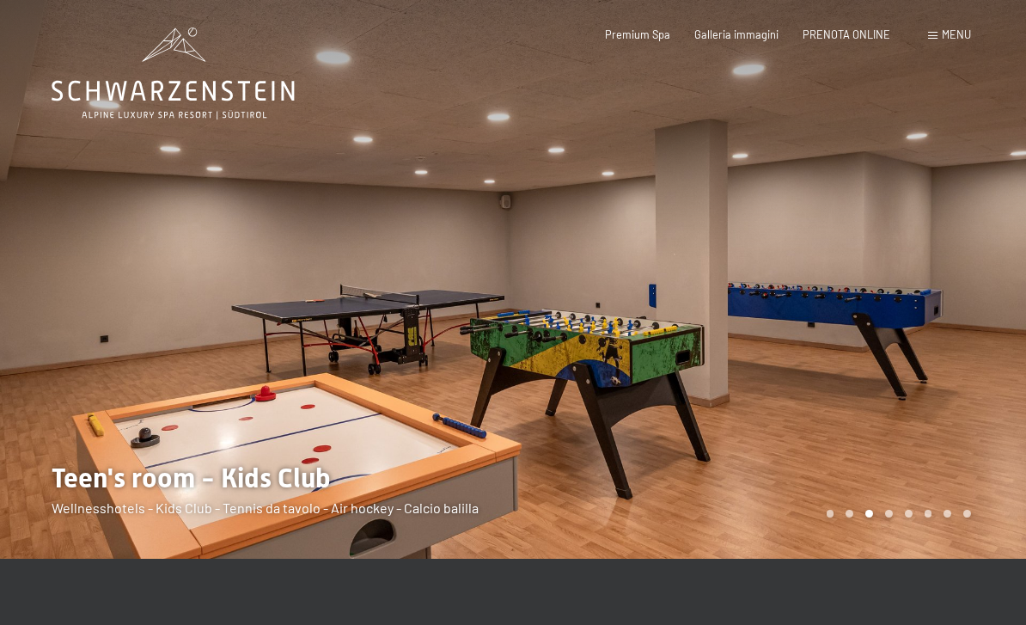
click at [937, 388] on div at bounding box center [769, 279] width 513 height 559
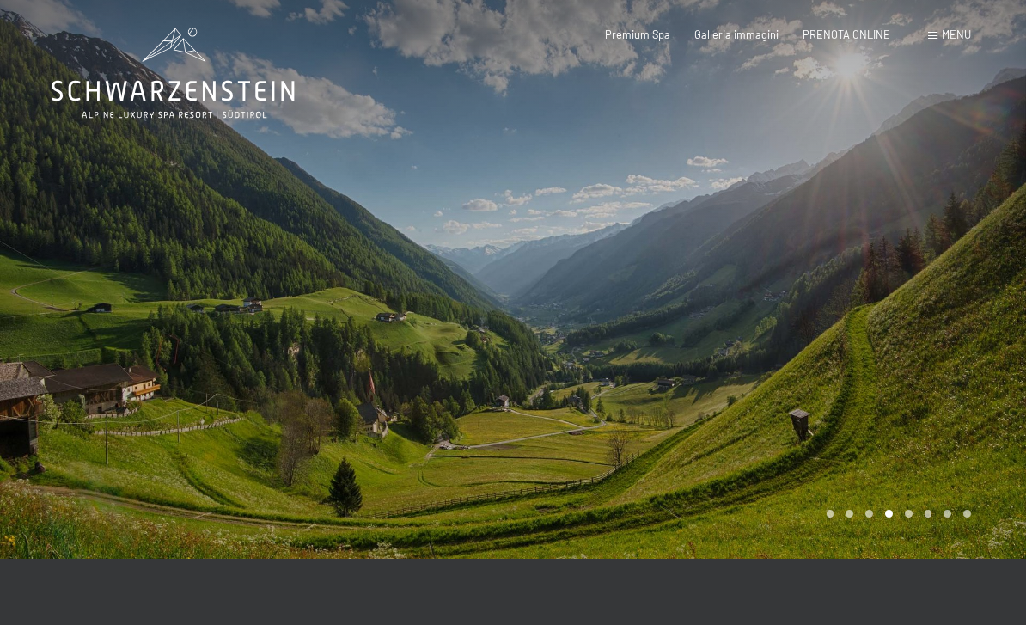
click at [962, 386] on div at bounding box center [769, 279] width 513 height 559
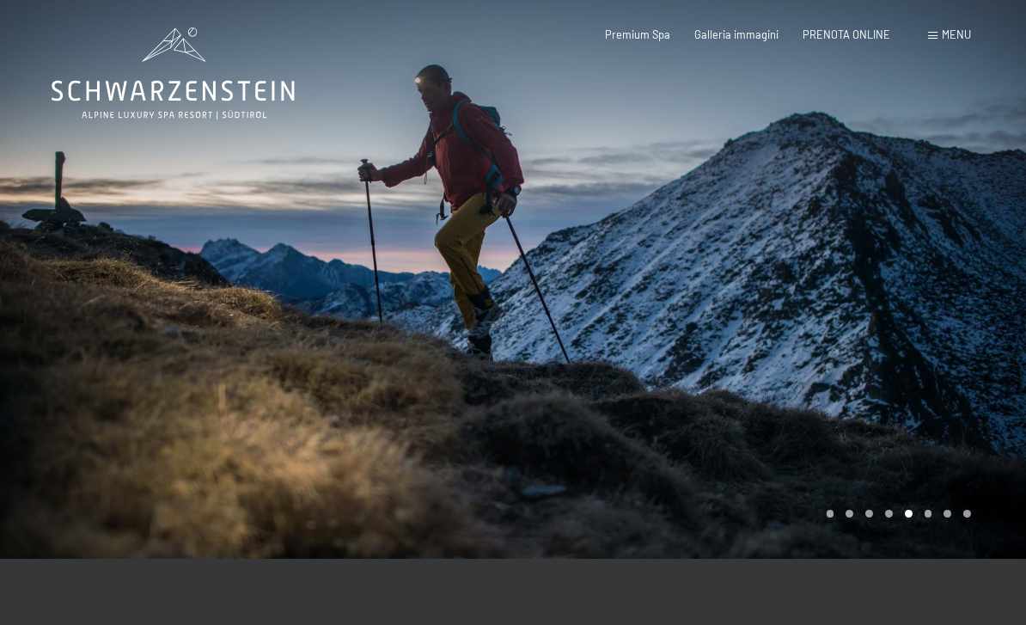
click at [981, 384] on div at bounding box center [769, 279] width 513 height 559
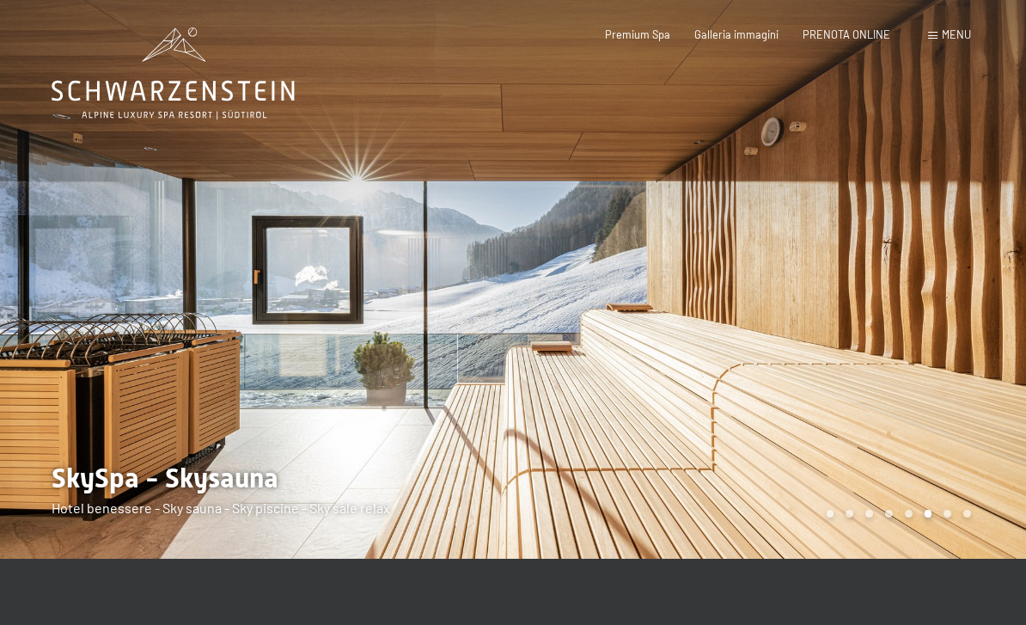
click at [968, 370] on div at bounding box center [769, 279] width 513 height 559
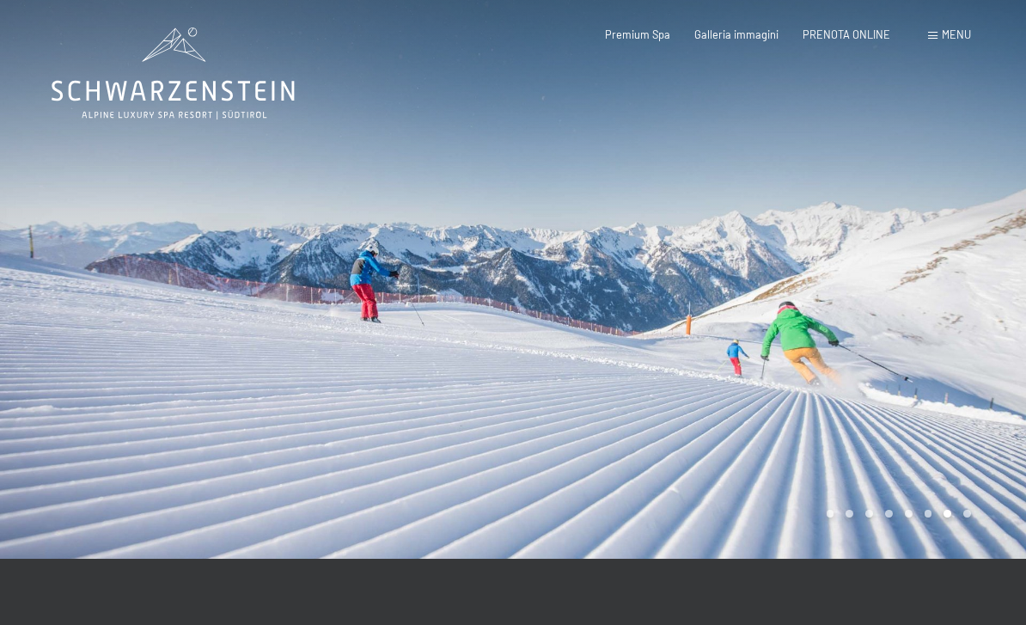
click at [990, 395] on div at bounding box center [769, 279] width 513 height 559
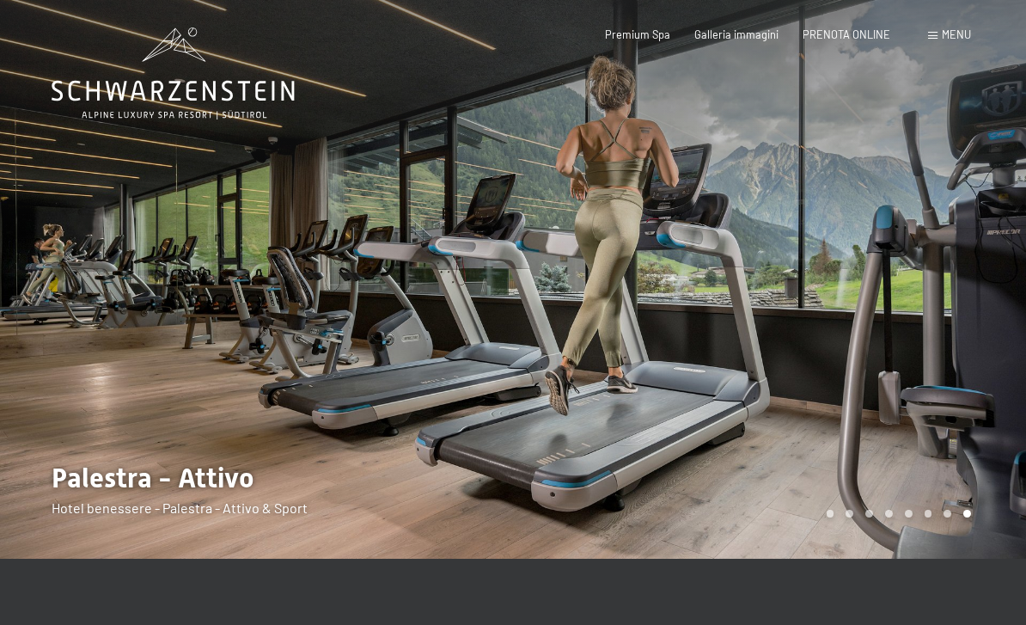
click at [981, 368] on div at bounding box center [769, 279] width 513 height 559
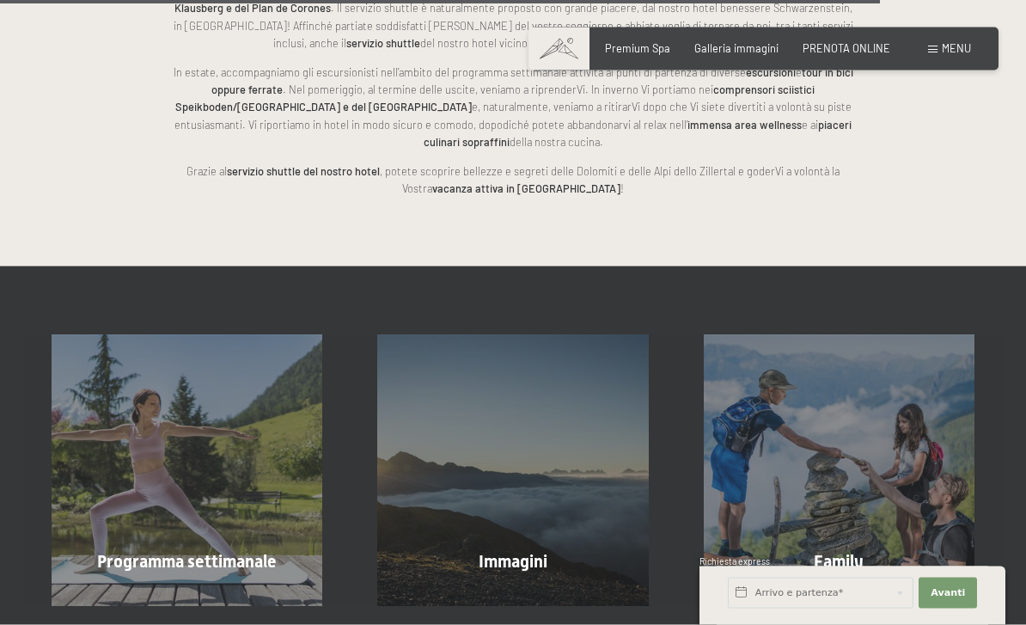
scroll to position [3505, 0]
click at [188, 590] on span "mostra altro" at bounding box center [191, 597] width 76 height 15
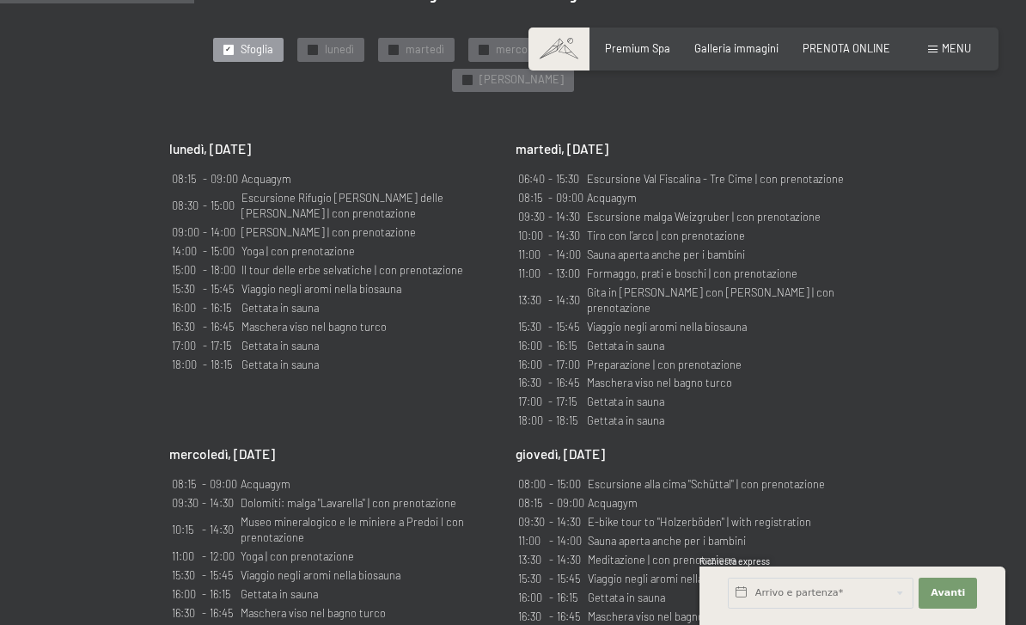
scroll to position [1046, 0]
click at [177, 192] on td "08:30" at bounding box center [185, 208] width 29 height 33
click at [158, 296] on div "Programma settimanale guidato ✓ [GEOGRAPHIC_DATA] ✓ lunedì ✓ martedì ✓ mercoled…" at bounding box center [513, 537] width 791 height 1101
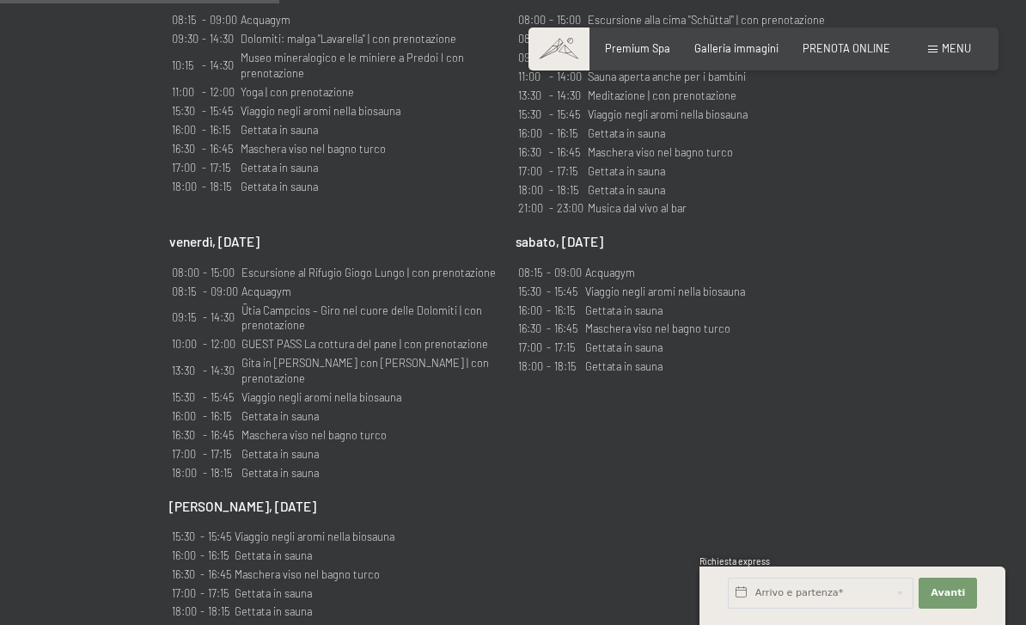
scroll to position [1511, 0]
